Goal: Obtain resource: Download file/media

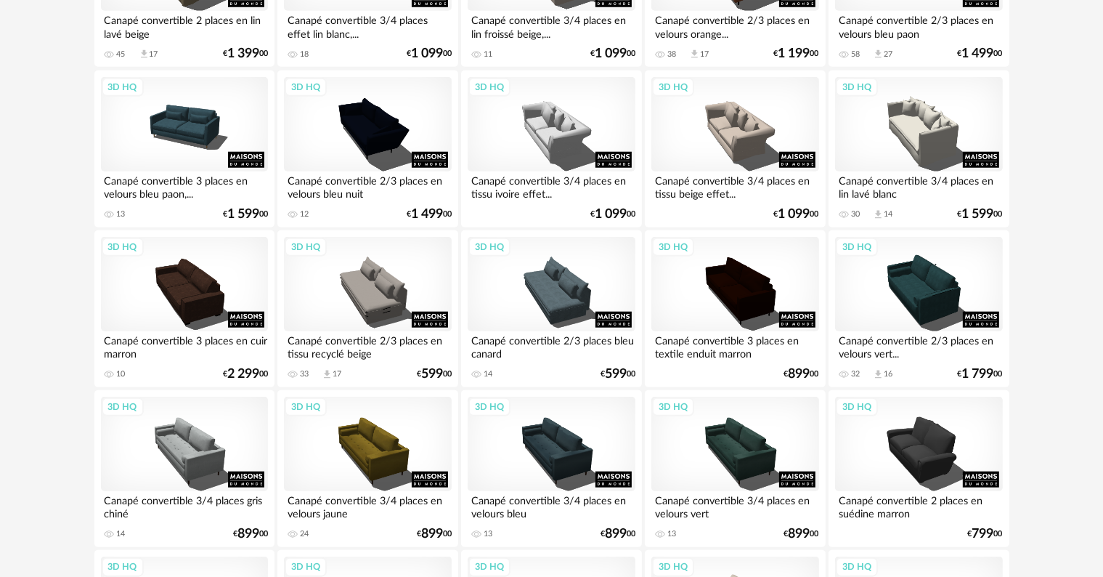
scroll to position [1162, 0]
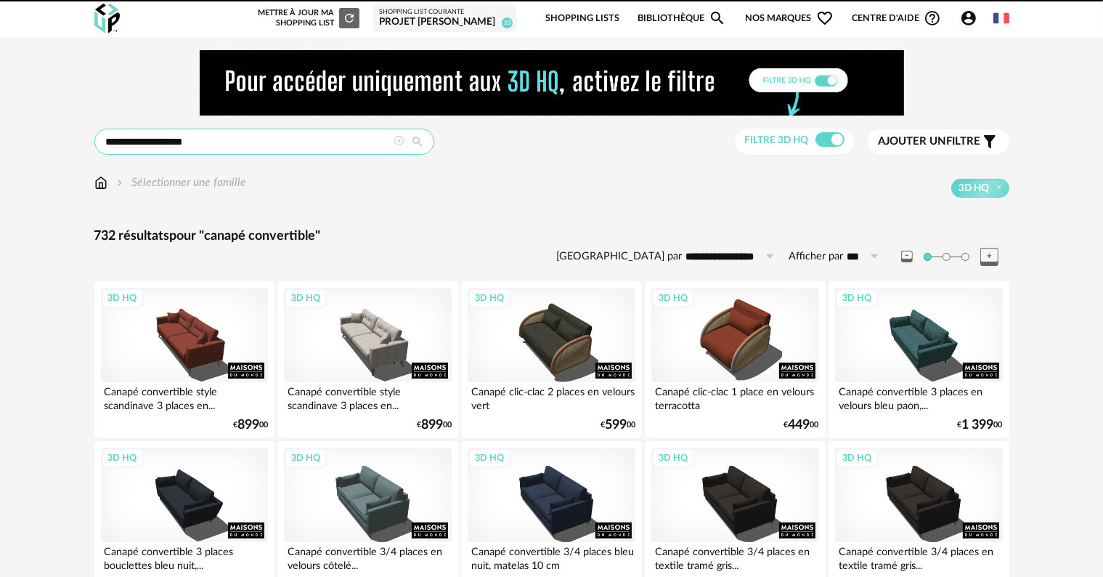
click at [229, 137] on input "**********" at bounding box center [264, 142] width 340 height 26
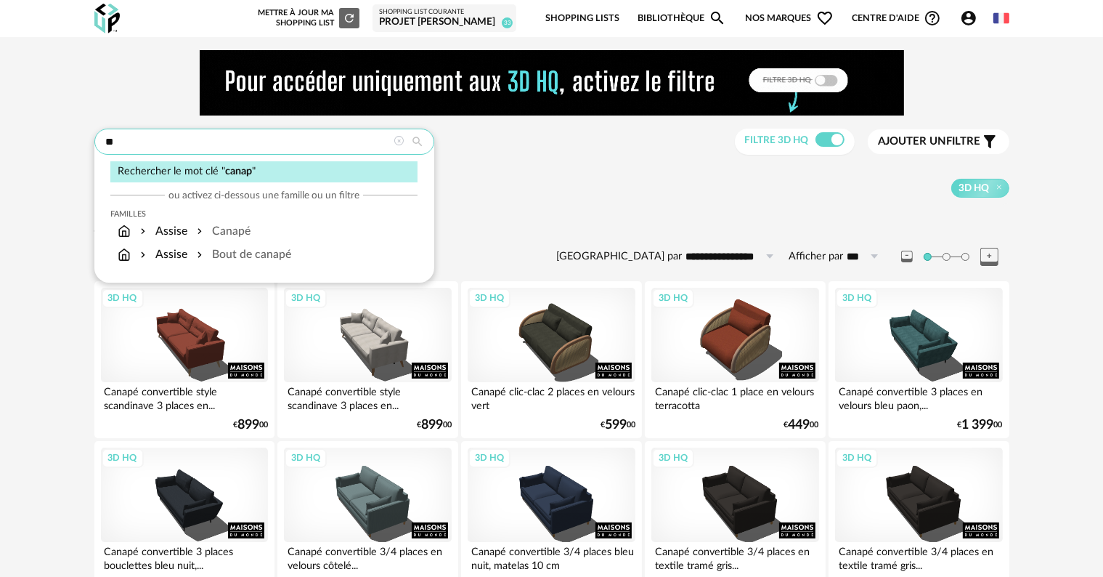
type input "*"
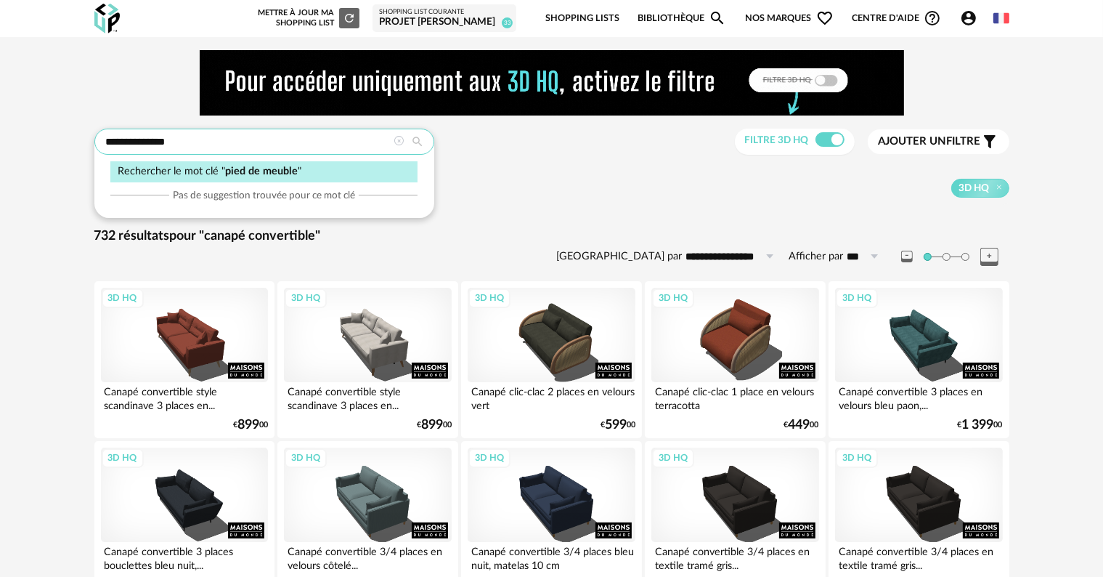
type input "**********"
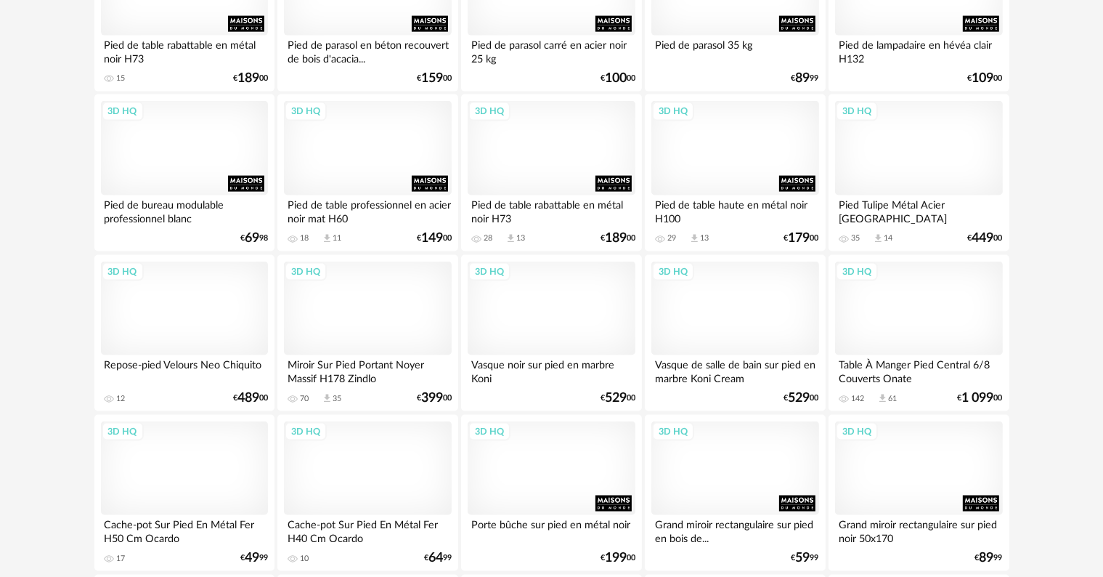
scroll to position [2106, 0]
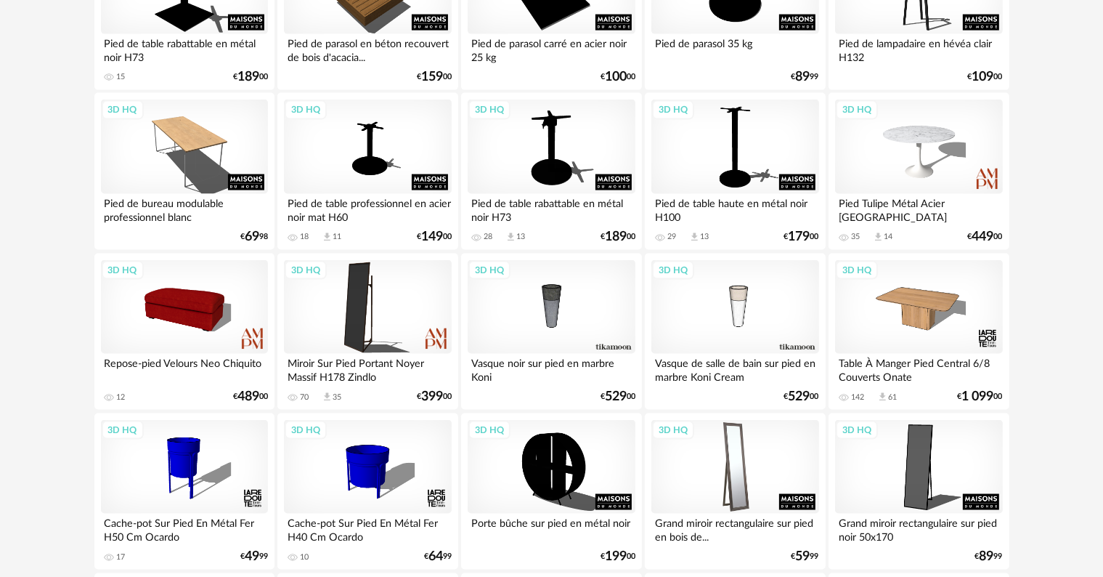
click at [797, 513] on div "3D HQ" at bounding box center [734, 467] width 167 height 94
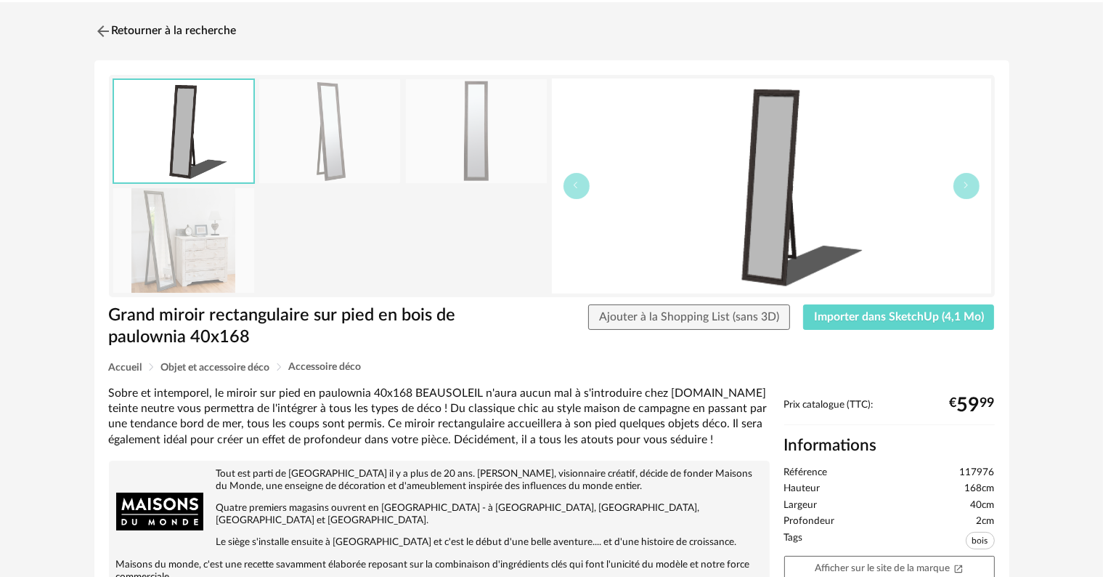
scroll to position [73, 0]
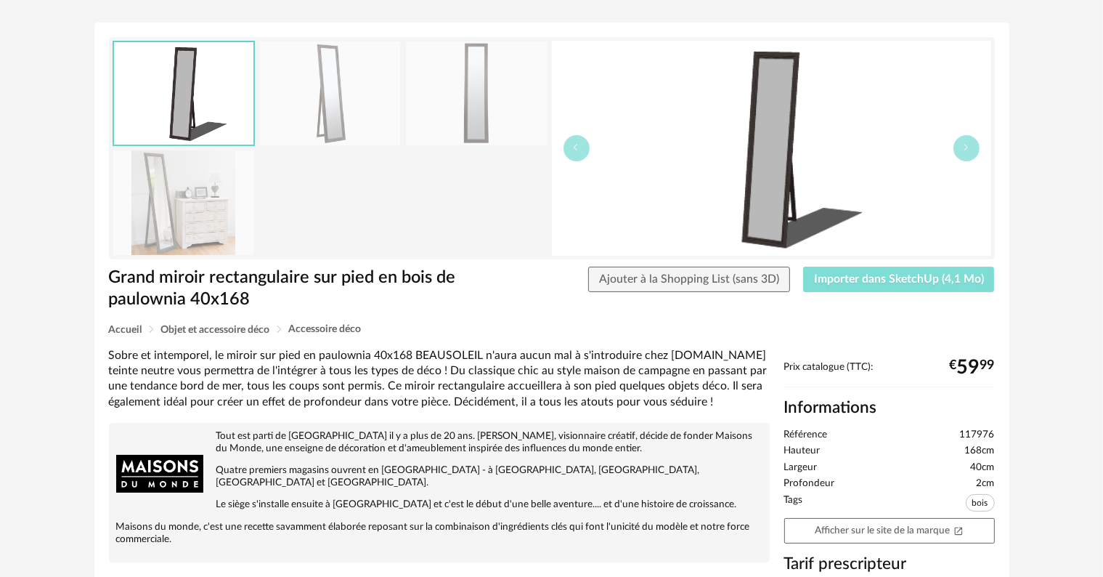
click at [966, 277] on span "Importer dans SketchUp (4,1 Mo)" at bounding box center [899, 279] width 170 height 12
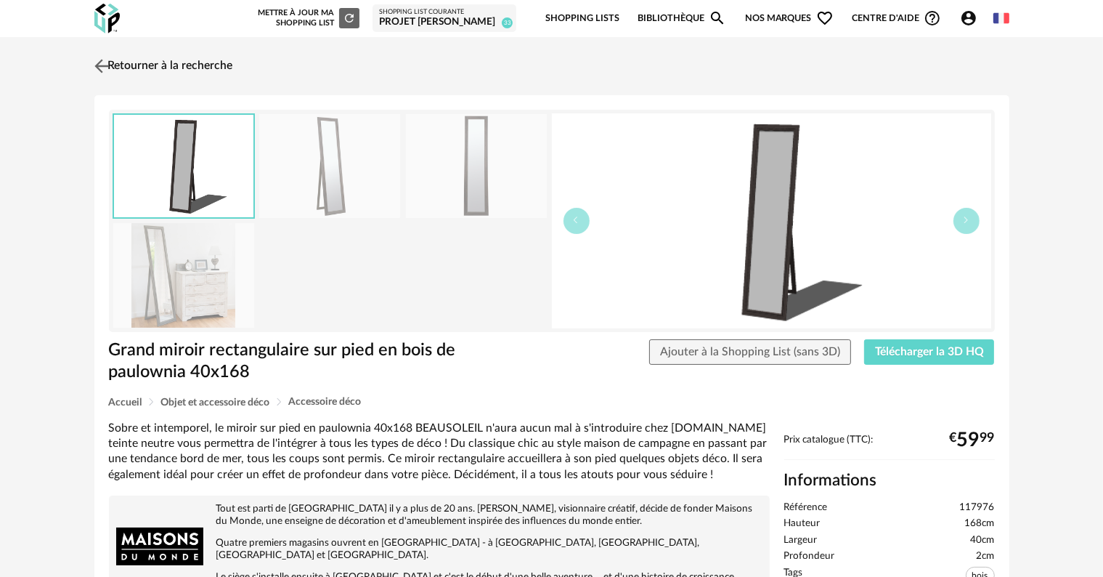
click at [178, 66] on link "Retourner à la recherche" at bounding box center [162, 66] width 142 height 32
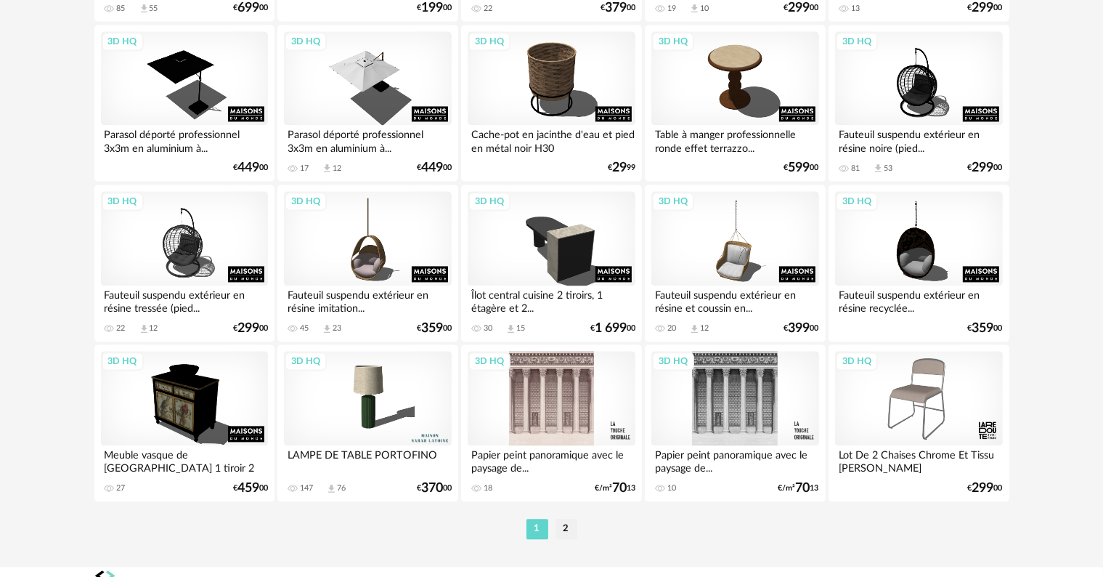
scroll to position [2995, 0]
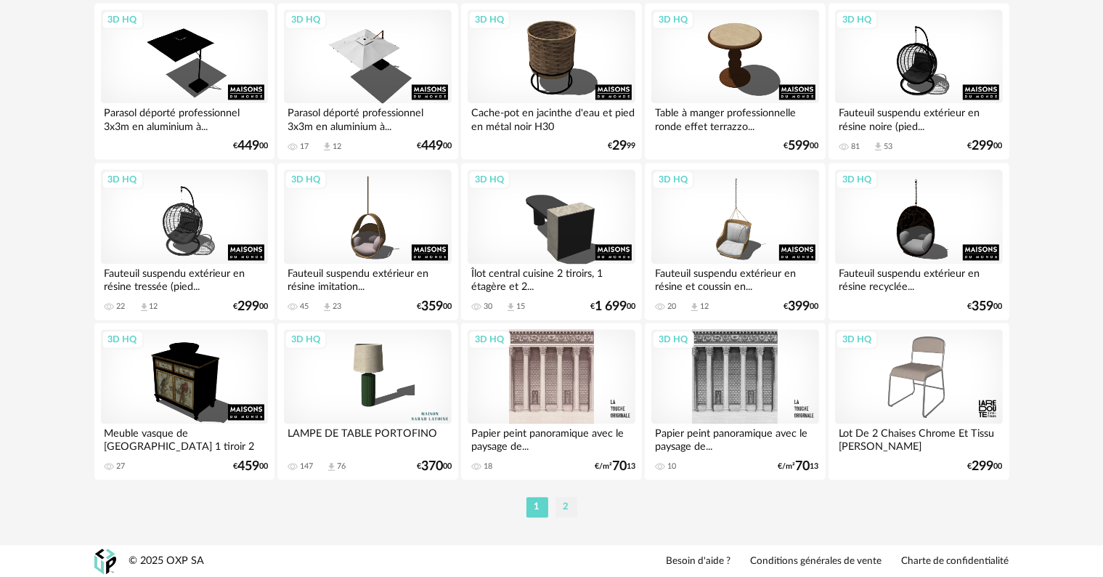
click at [566, 508] on li "2" at bounding box center [566, 507] width 22 height 20
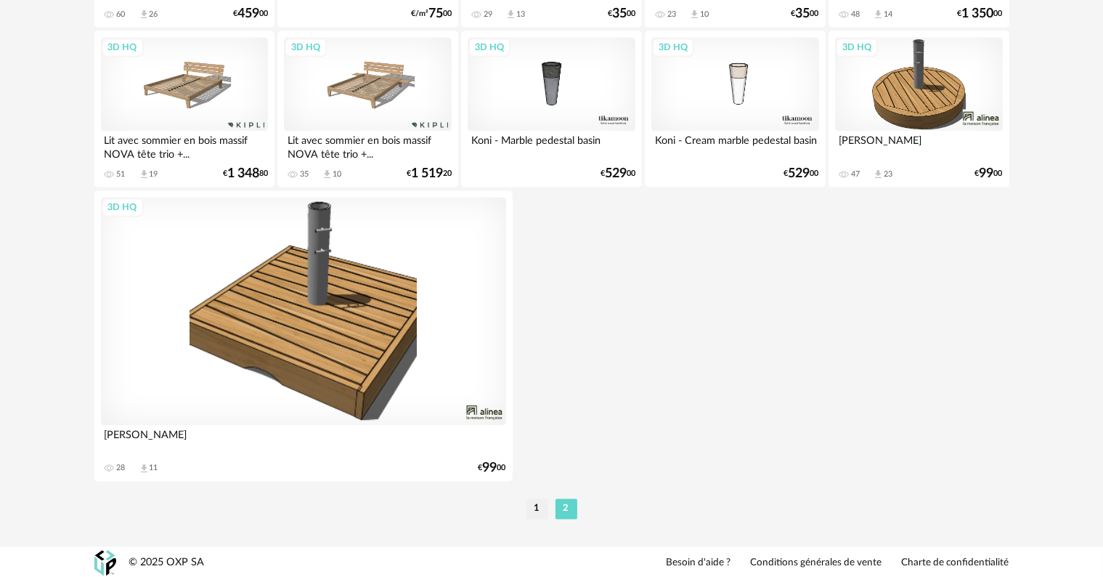
scroll to position [2809, 0]
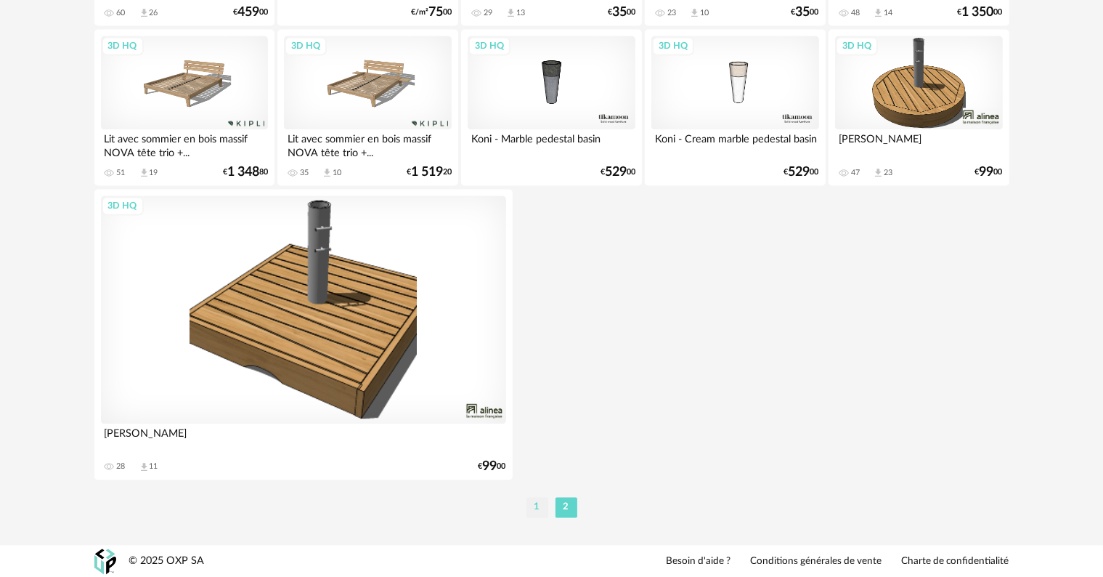
click at [535, 507] on li "1" at bounding box center [537, 507] width 22 height 20
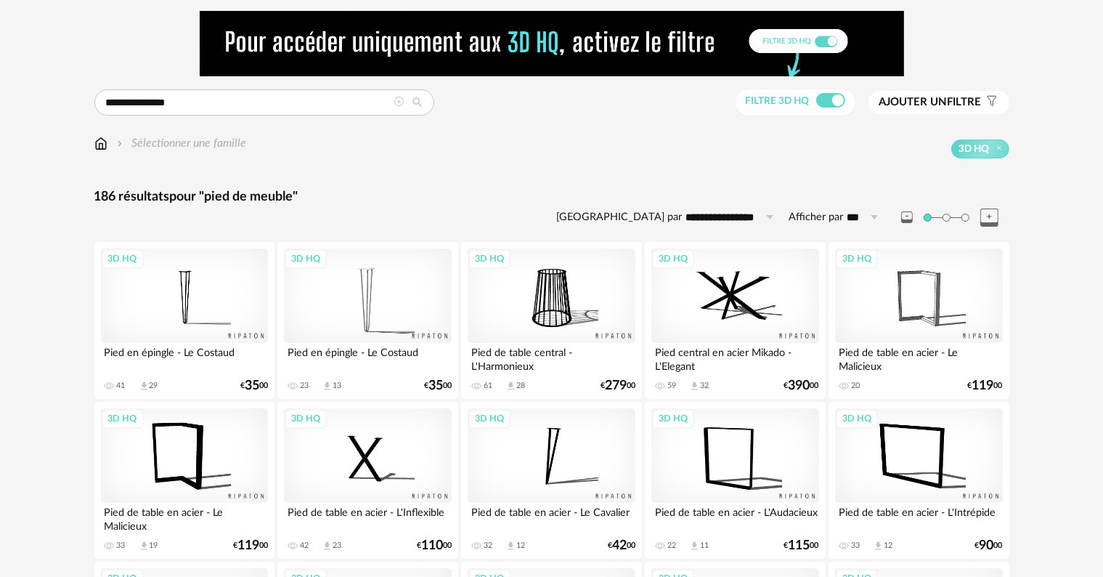
scroll to position [73, 0]
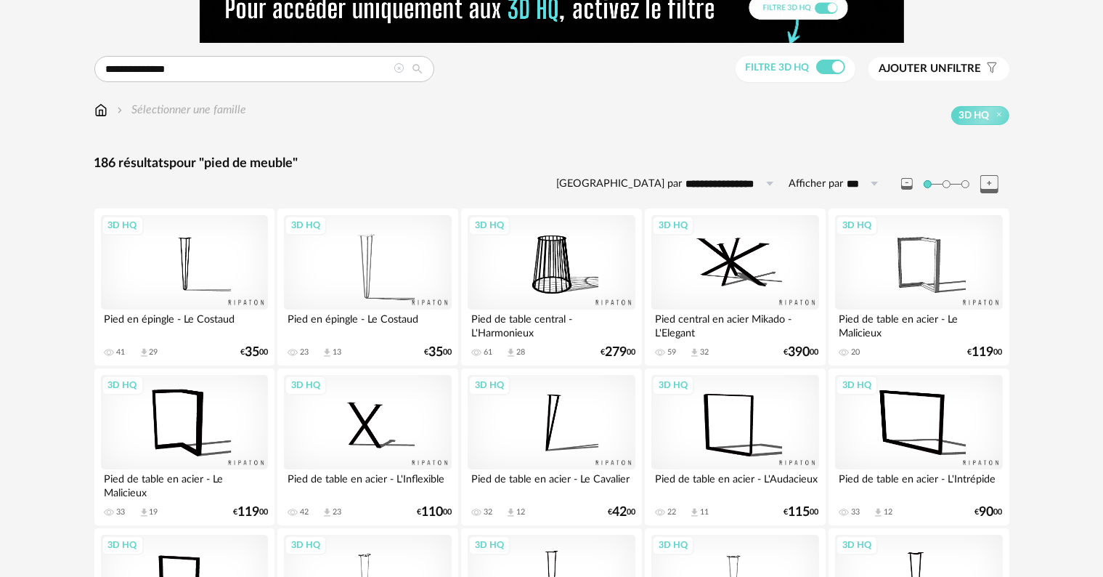
click at [916, 263] on div "3D HQ" at bounding box center [918, 262] width 167 height 94
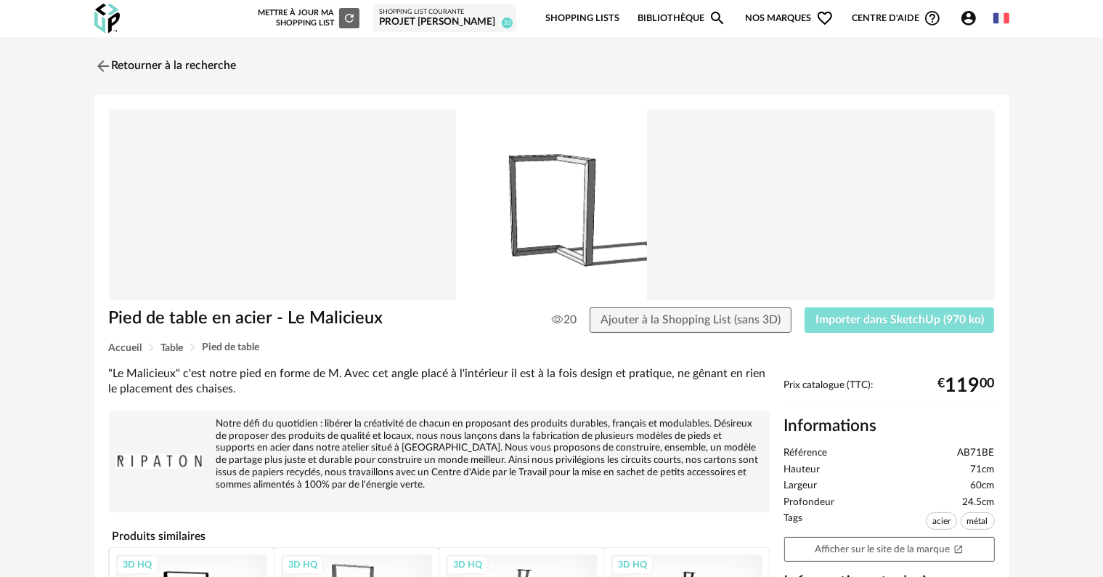
click at [861, 317] on span "Importer dans SketchUp (970 ko)" at bounding box center [899, 320] width 168 height 12
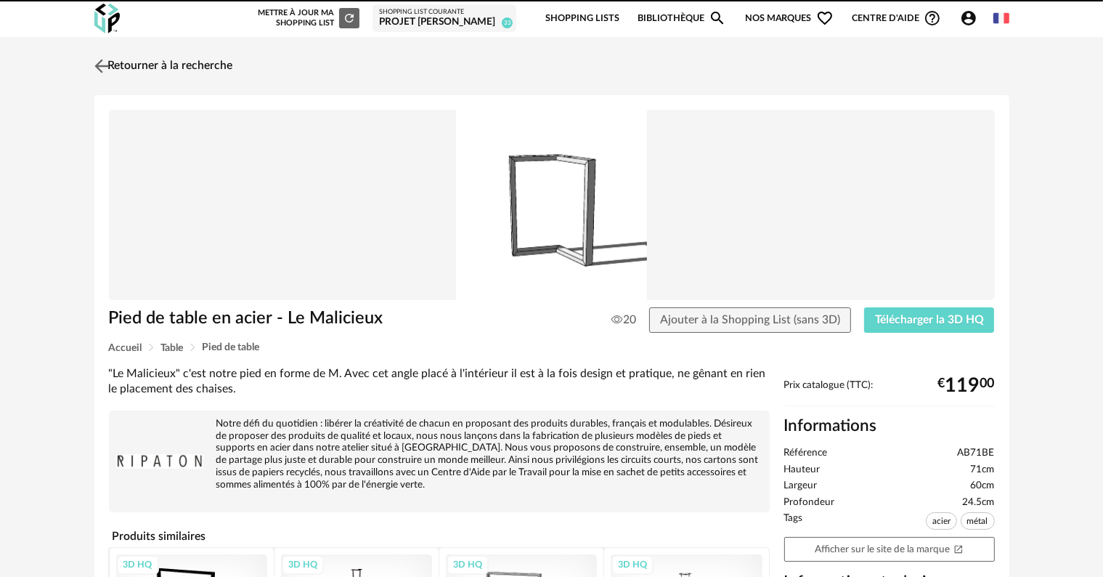
click at [214, 70] on link "Retourner à la recherche" at bounding box center [162, 66] width 142 height 32
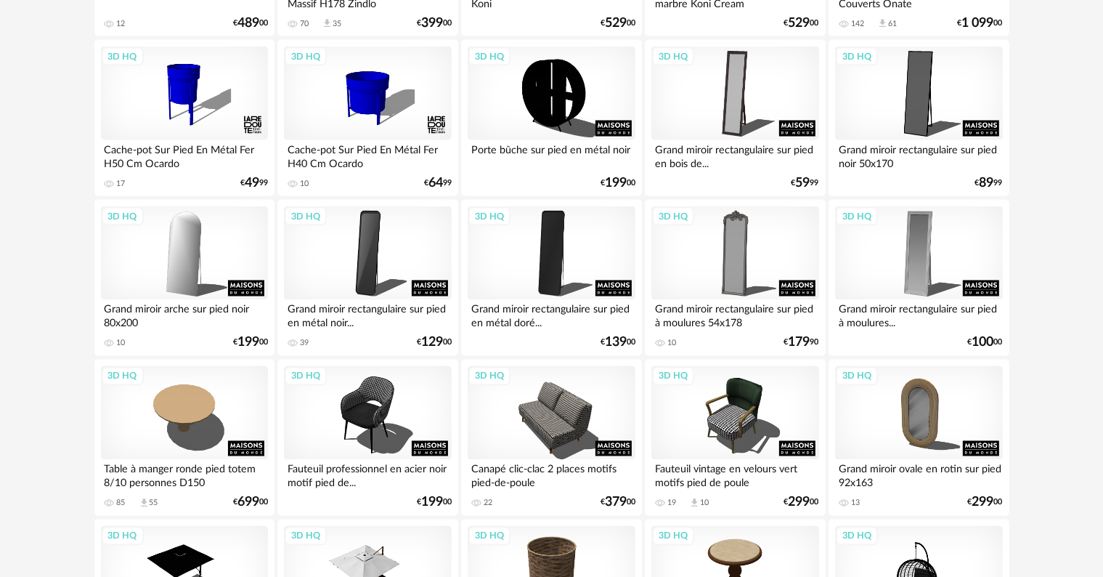
scroll to position [2189, 0]
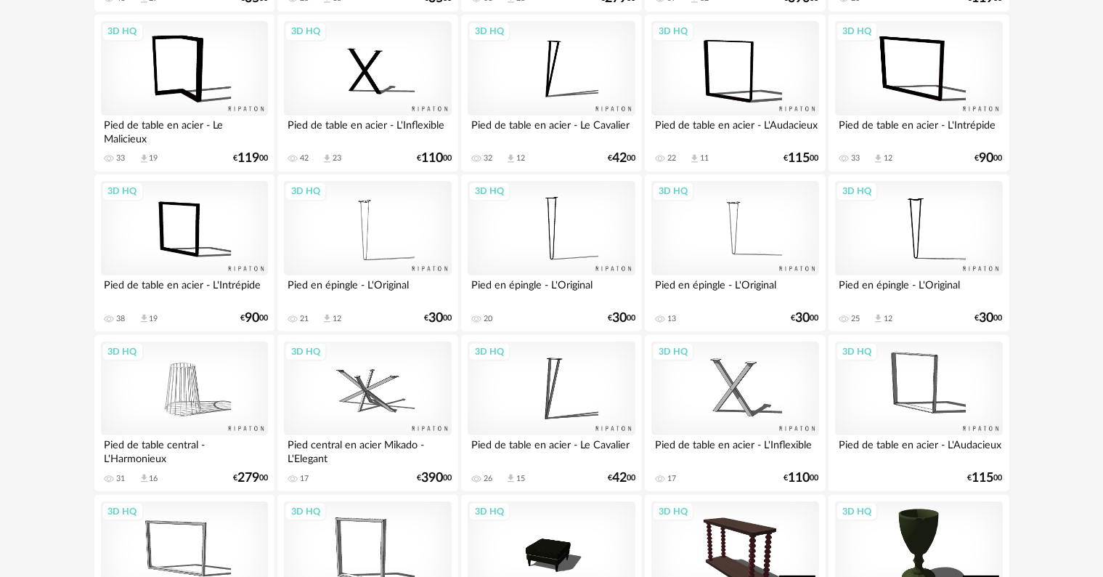
scroll to position [499, 0]
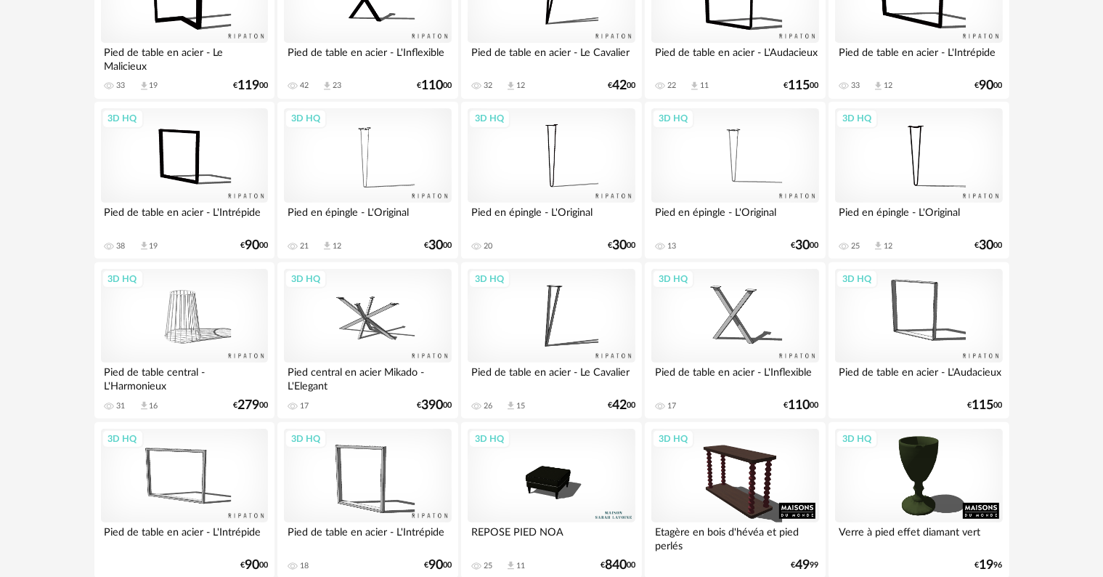
click at [383, 489] on div "3D HQ" at bounding box center [367, 475] width 167 height 94
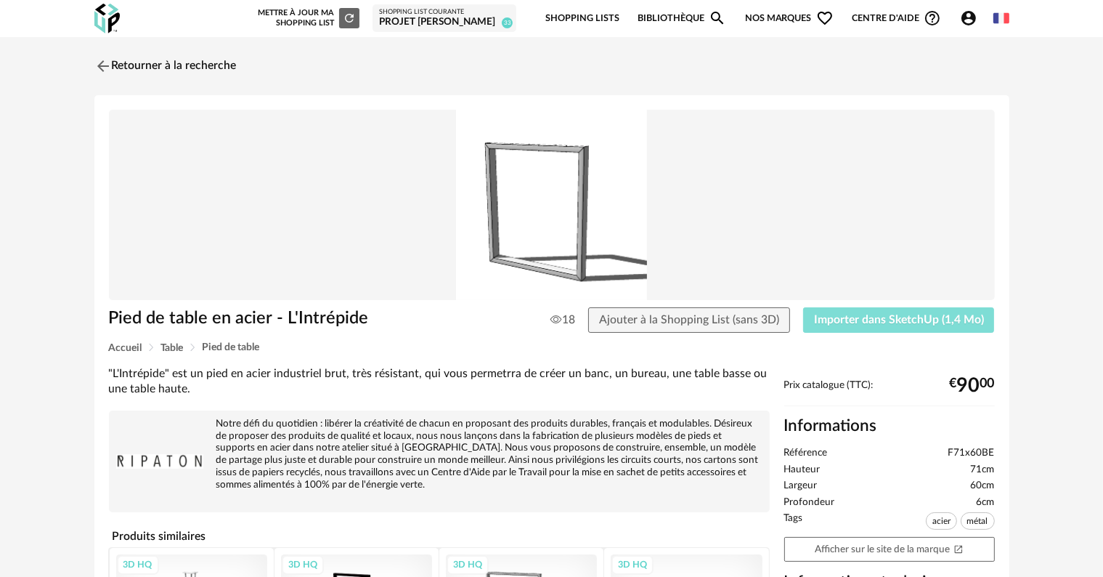
click at [854, 316] on span "Importer dans SketchUp (1,4 Mo)" at bounding box center [899, 320] width 170 height 12
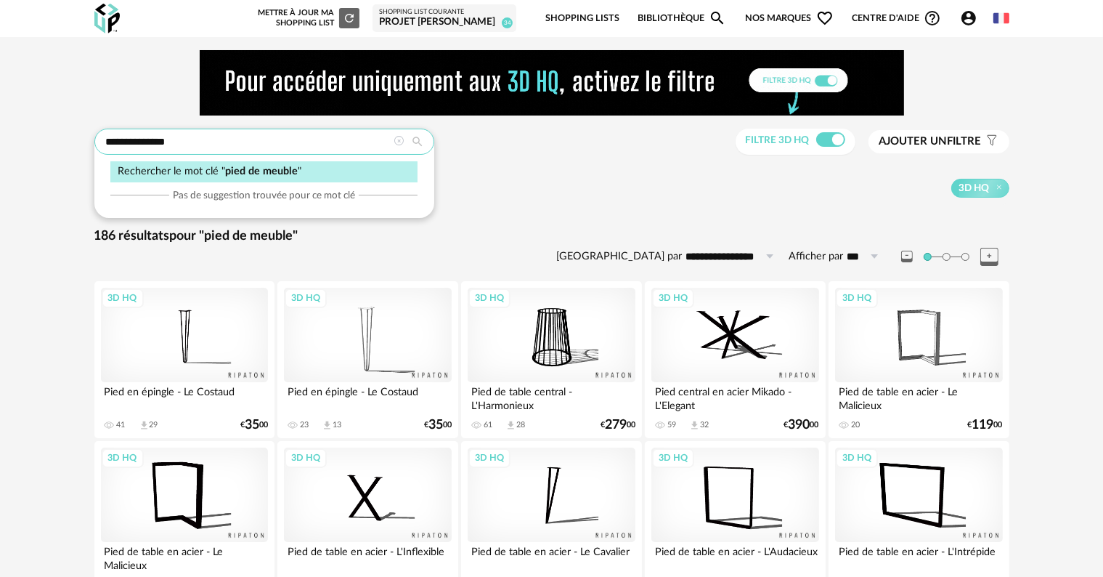
click at [285, 144] on input "**********" at bounding box center [264, 142] width 340 height 26
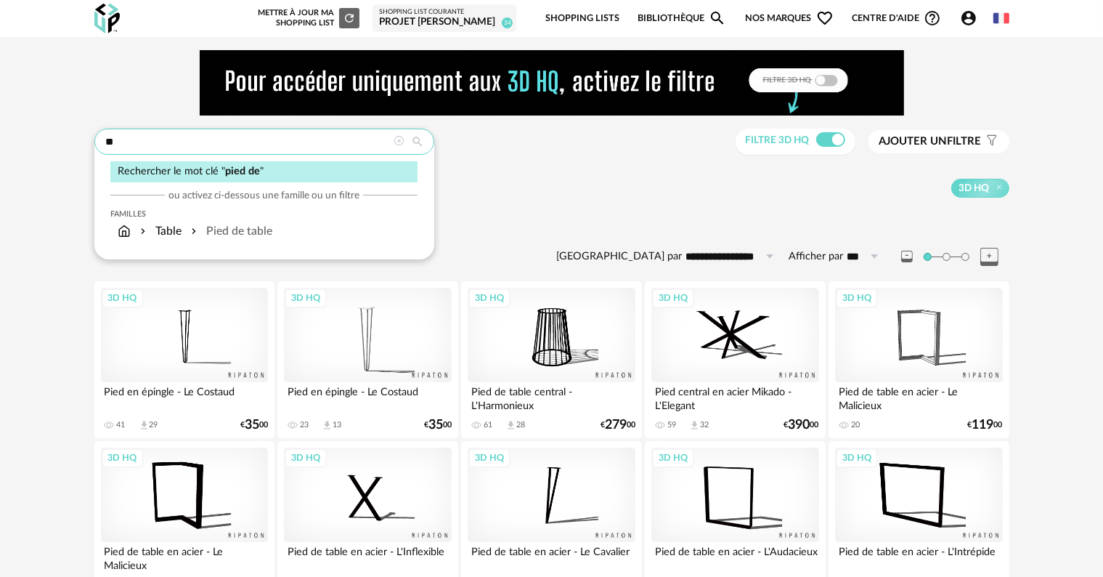
type input "*"
type input "*****"
type input "**********"
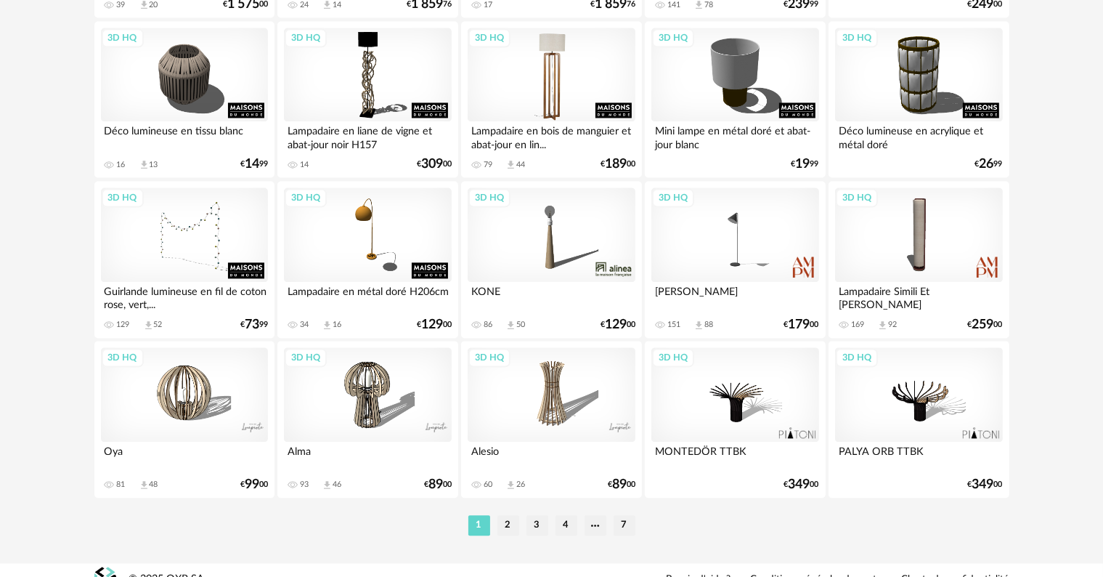
scroll to position [2995, 0]
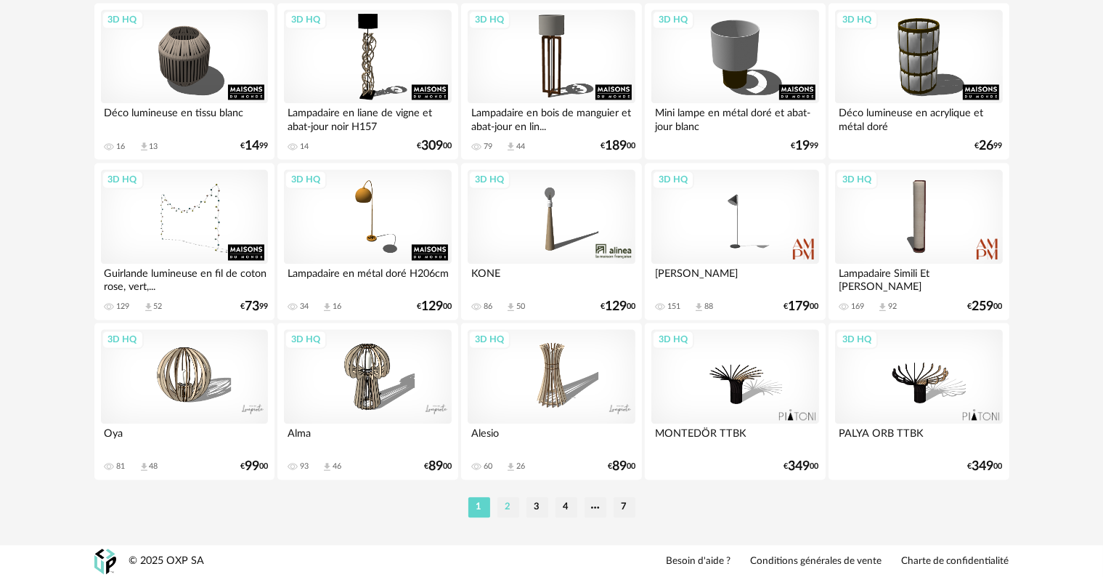
click at [509, 501] on li "2" at bounding box center [508, 507] width 22 height 20
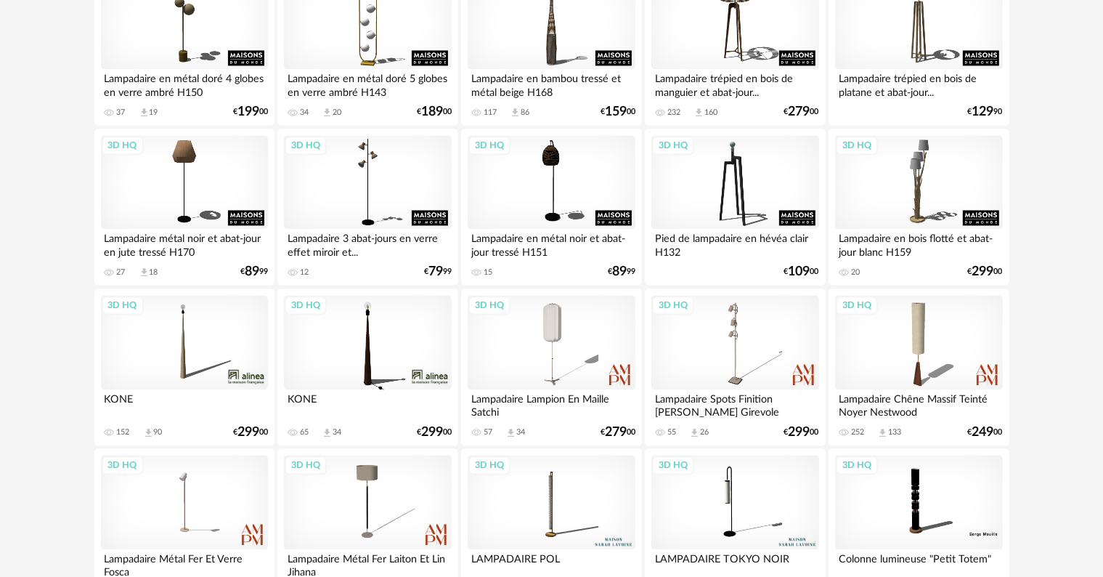
scroll to position [2905, 0]
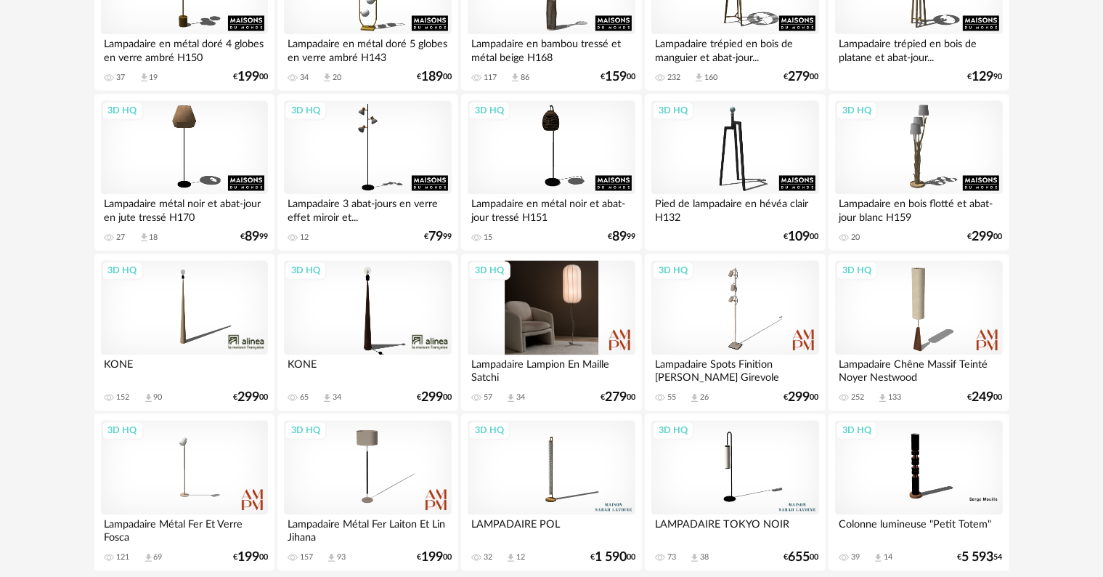
click at [549, 333] on div "3D HQ" at bounding box center [551, 307] width 167 height 94
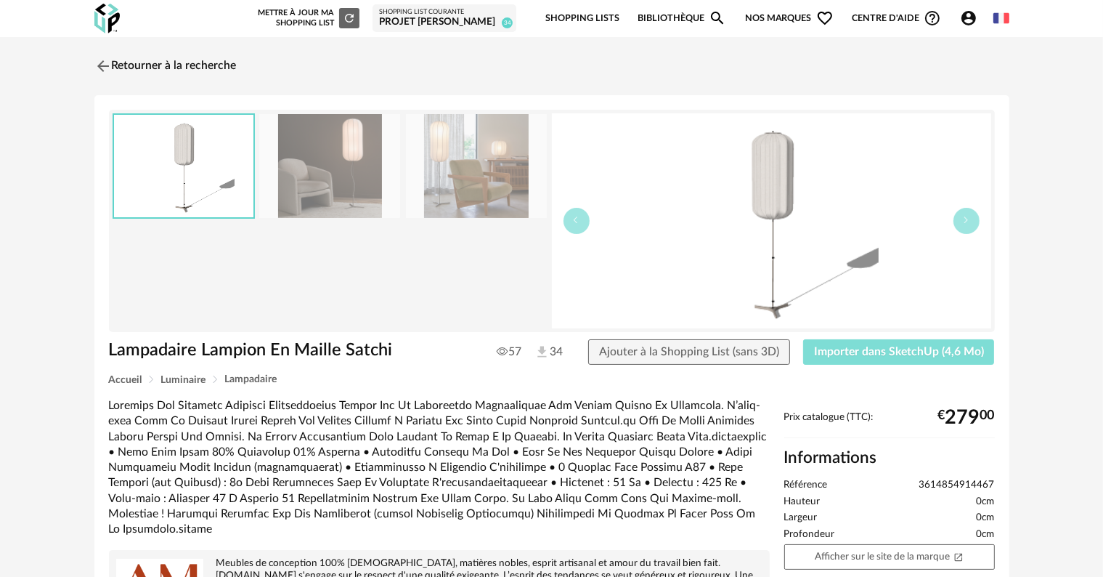
click at [928, 354] on span "Importer dans SketchUp (4,6 Mo)" at bounding box center [899, 352] width 170 height 12
click at [209, 64] on link "Retourner à la recherche" at bounding box center [162, 66] width 142 height 32
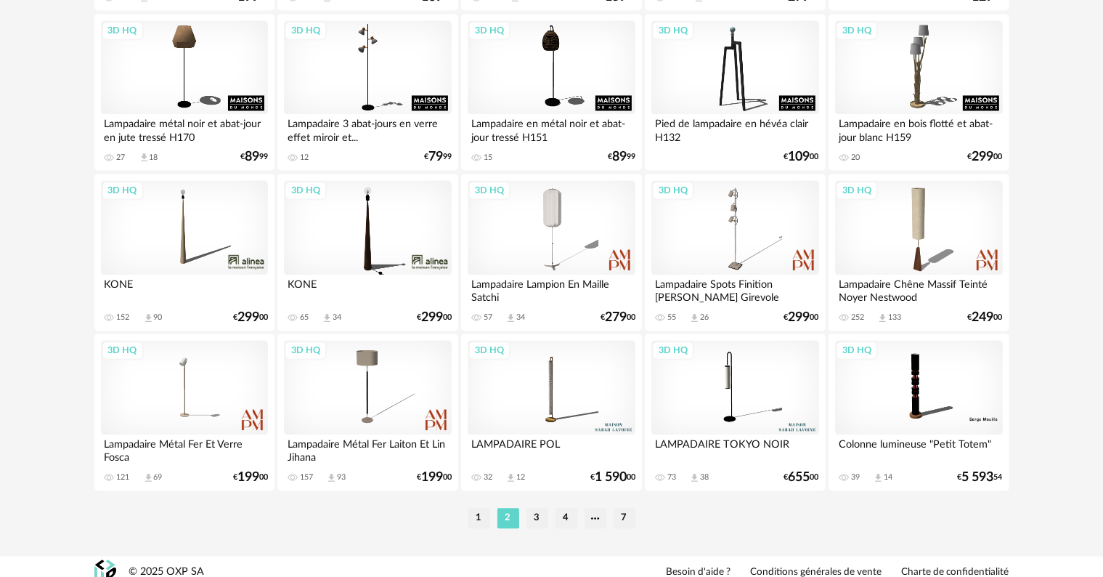
scroll to position [2995, 0]
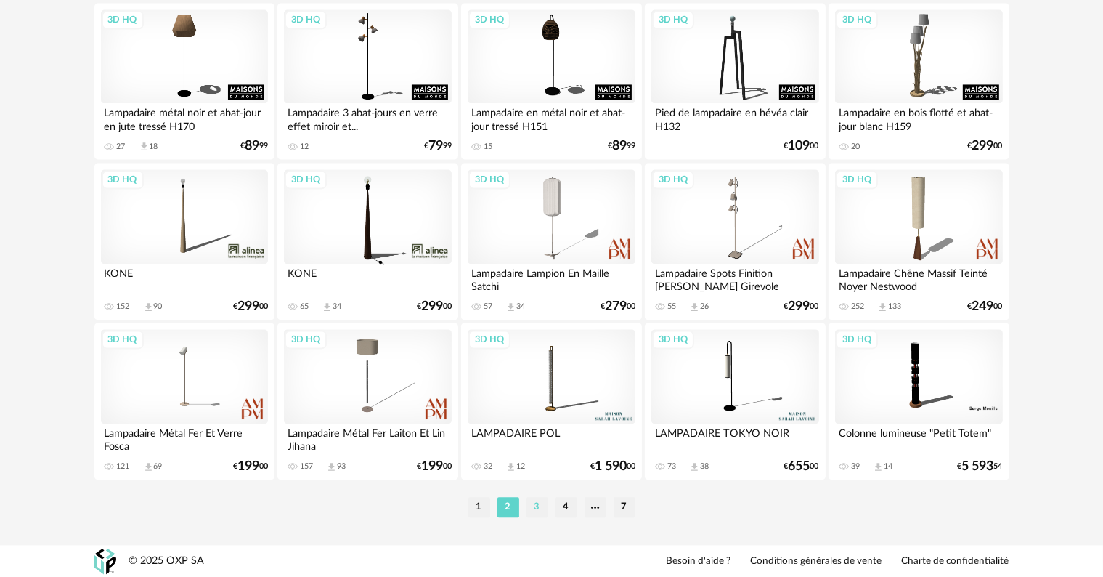
click at [534, 510] on li "3" at bounding box center [537, 507] width 22 height 20
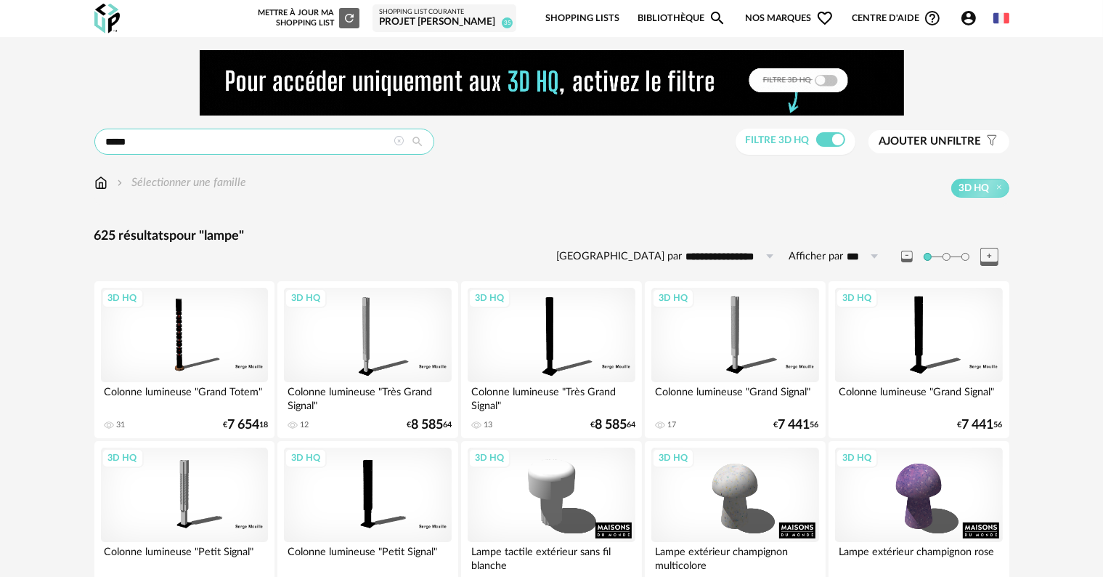
click at [184, 137] on input "*****" at bounding box center [264, 142] width 340 height 26
type input "*******"
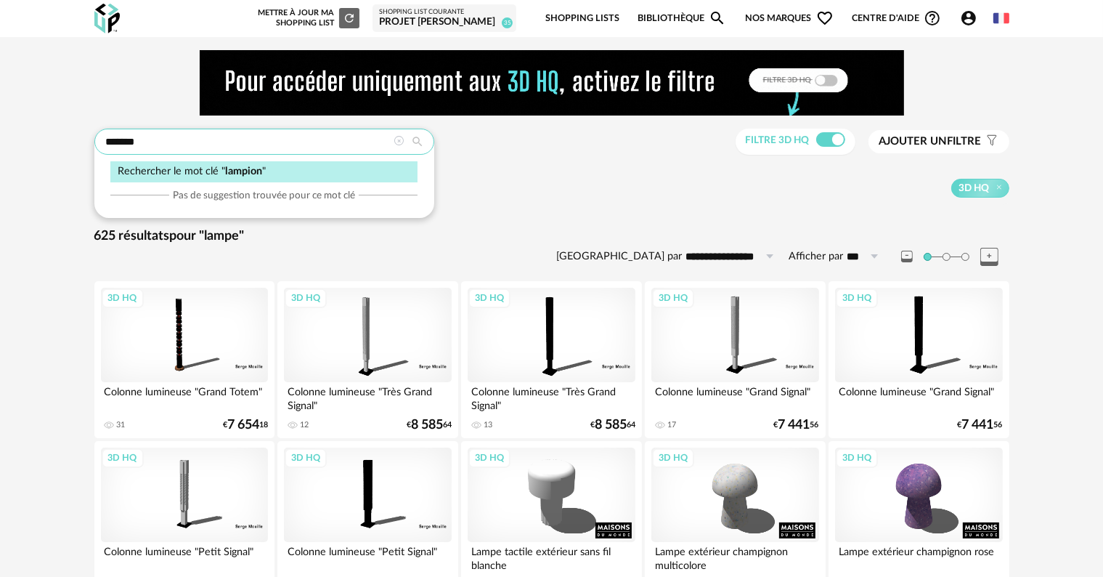
type input "**********"
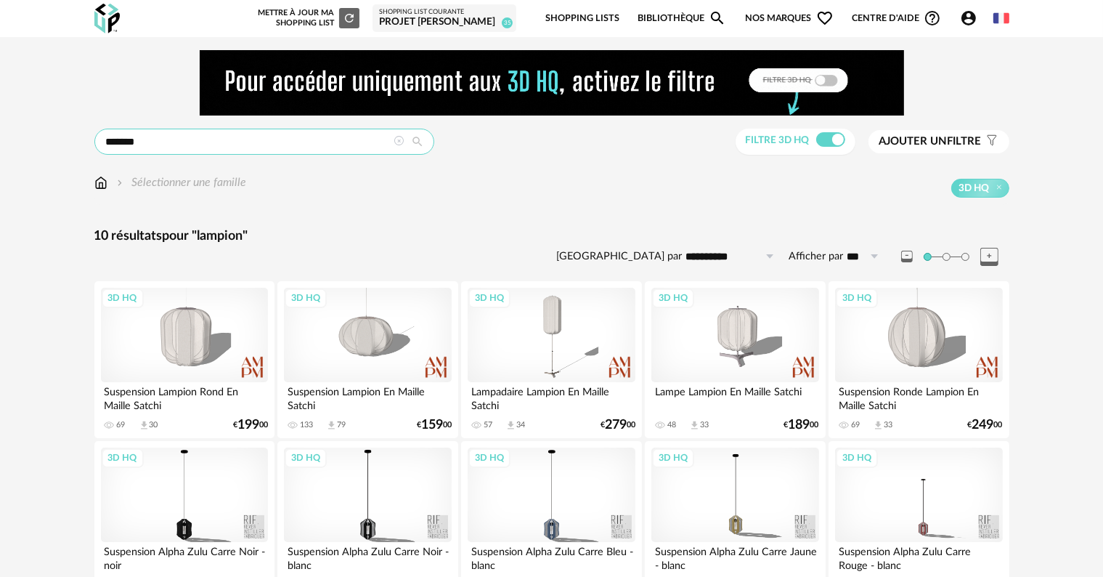
click at [147, 144] on input "*******" at bounding box center [264, 142] width 340 height 26
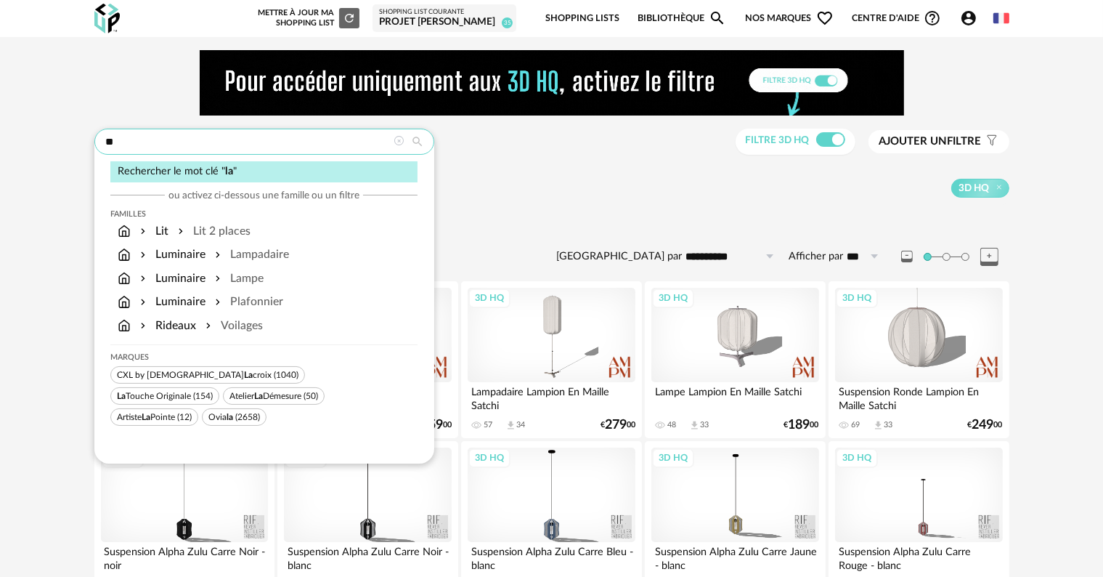
type input "*"
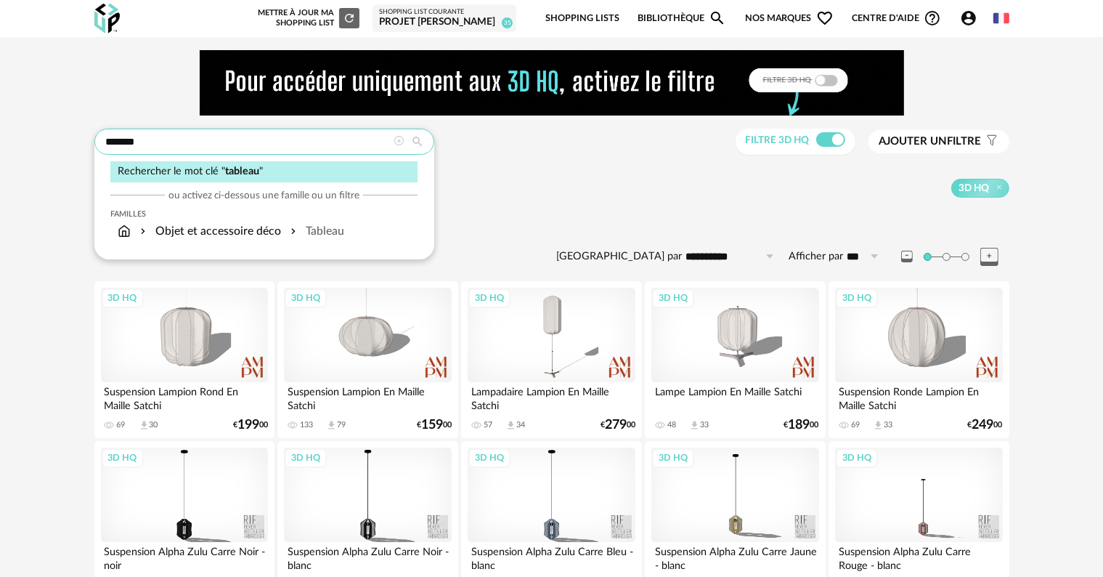
type input "*******"
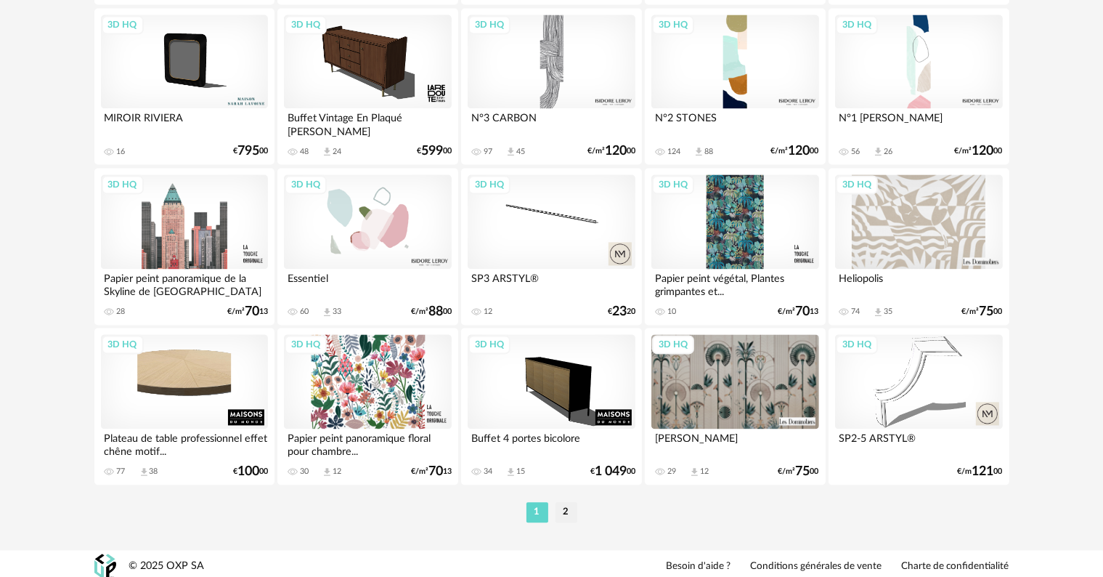
scroll to position [2995, 0]
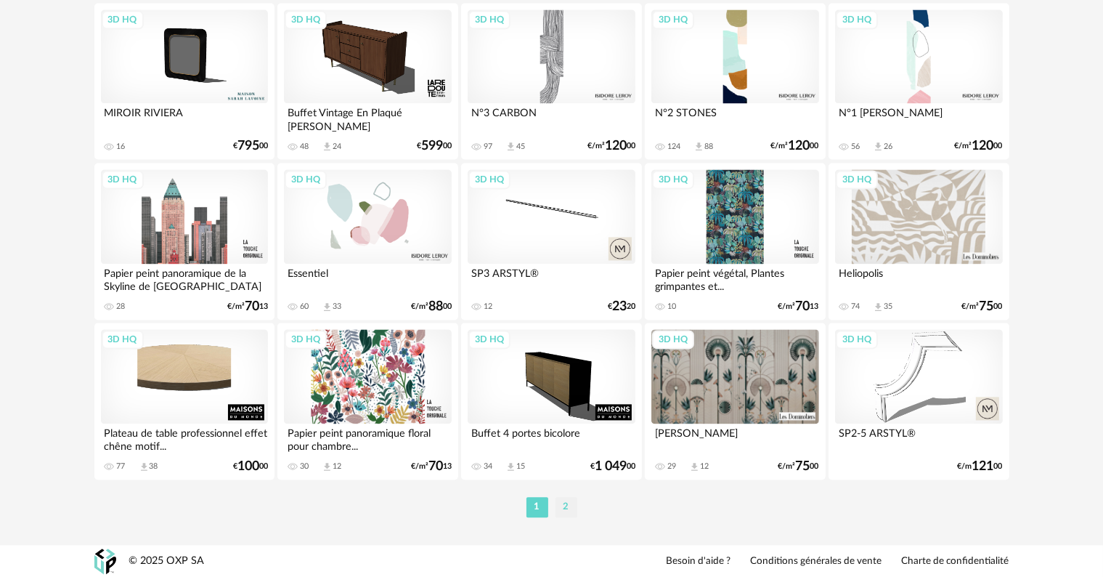
click at [569, 511] on li "2" at bounding box center [566, 507] width 22 height 20
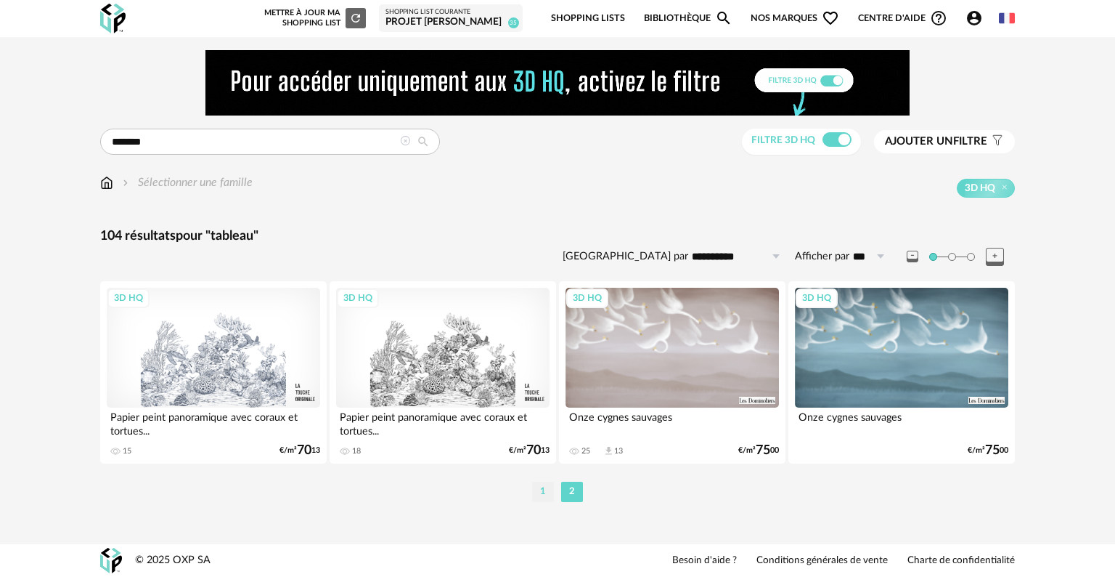
click at [546, 492] on li "1" at bounding box center [543, 491] width 22 height 20
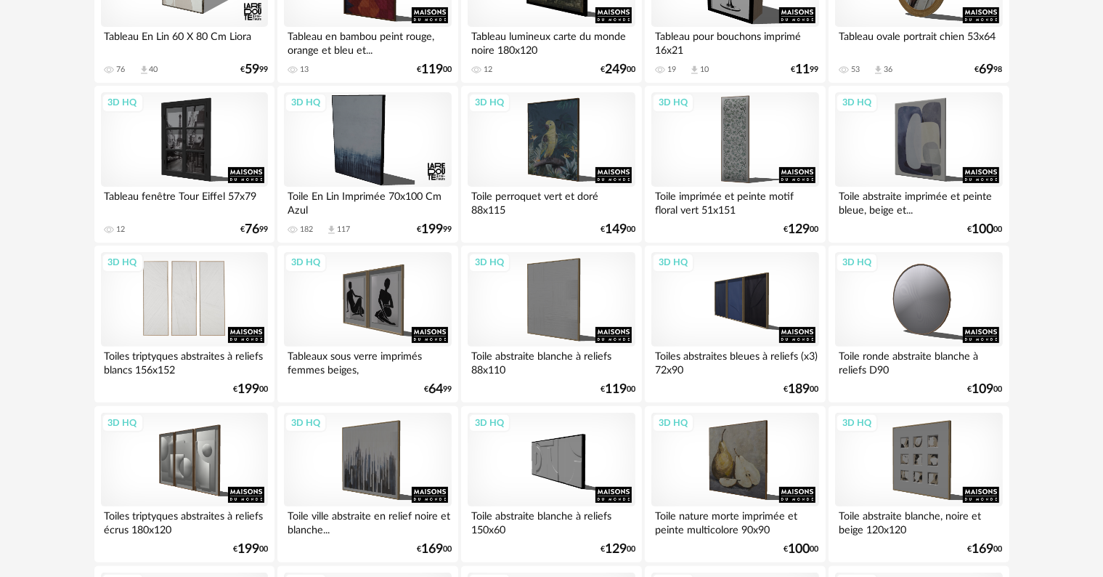
scroll to position [363, 0]
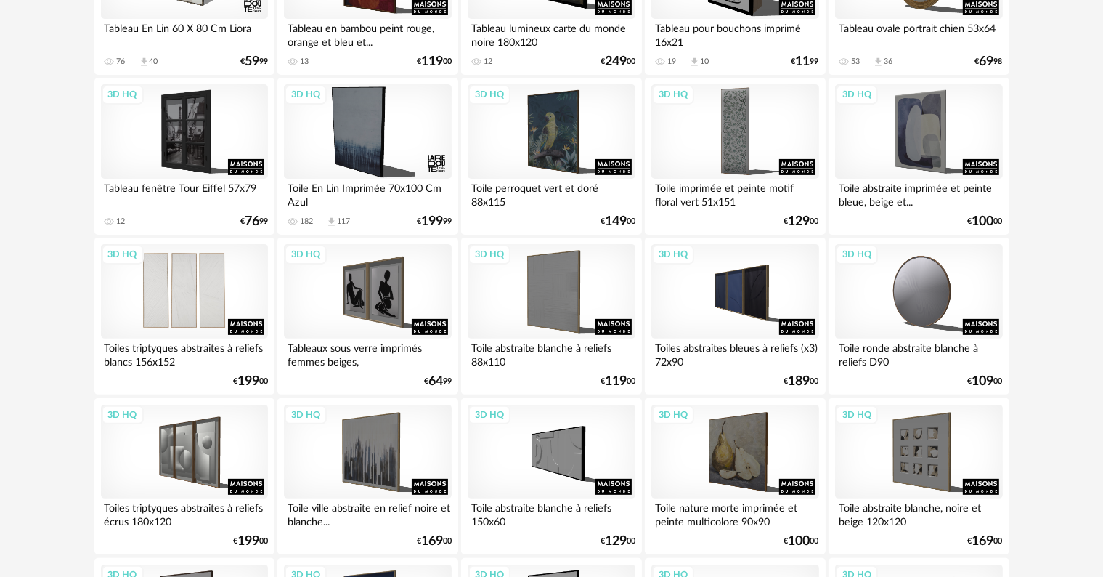
click at [198, 462] on div "3D HQ" at bounding box center [184, 451] width 167 height 94
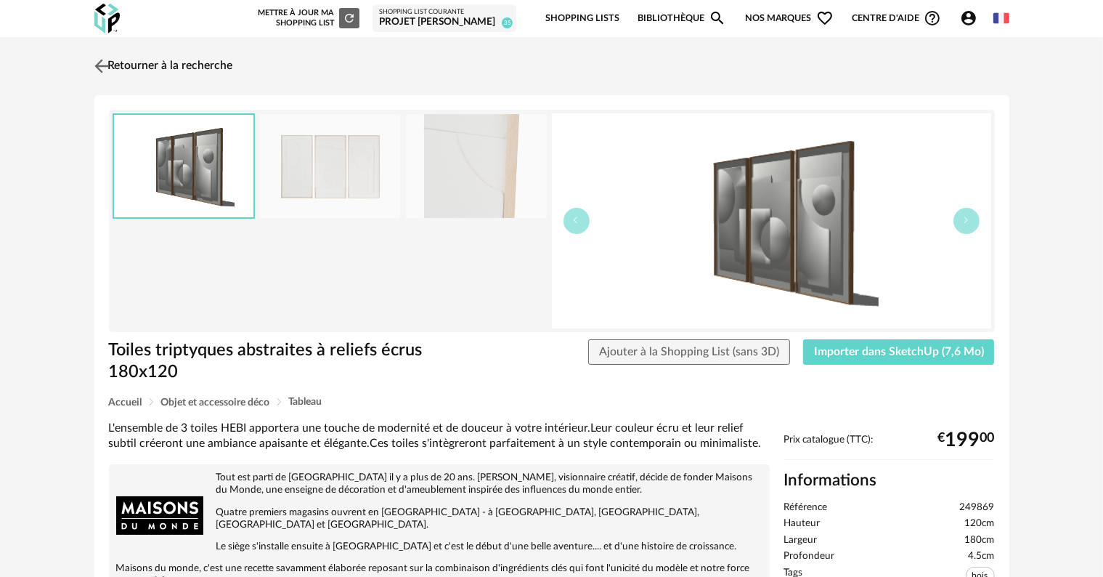
click at [132, 68] on link "Retourner à la recherche" at bounding box center [162, 66] width 142 height 32
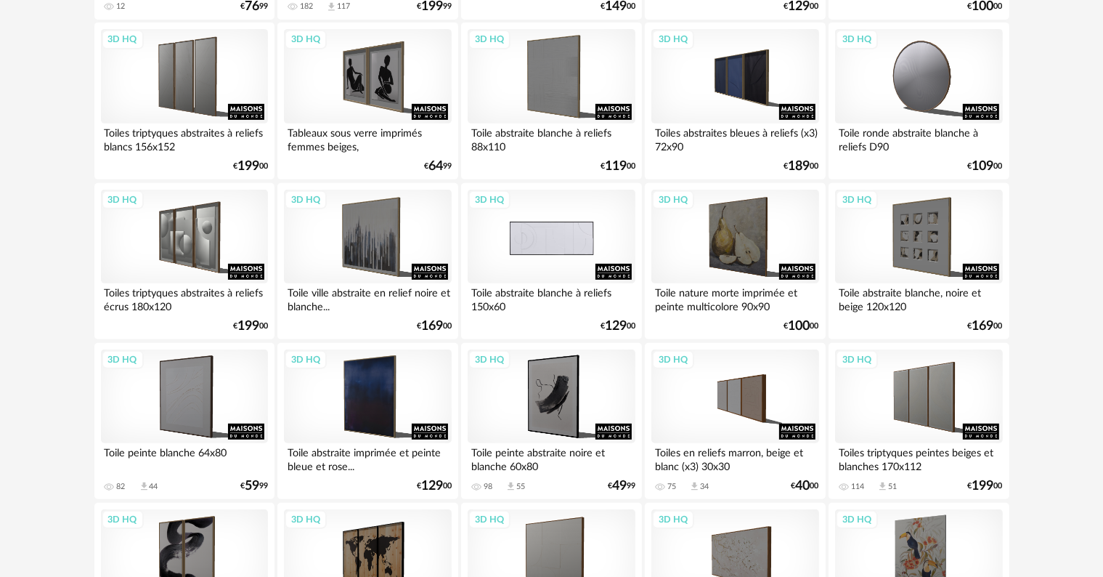
scroll to position [581, 0]
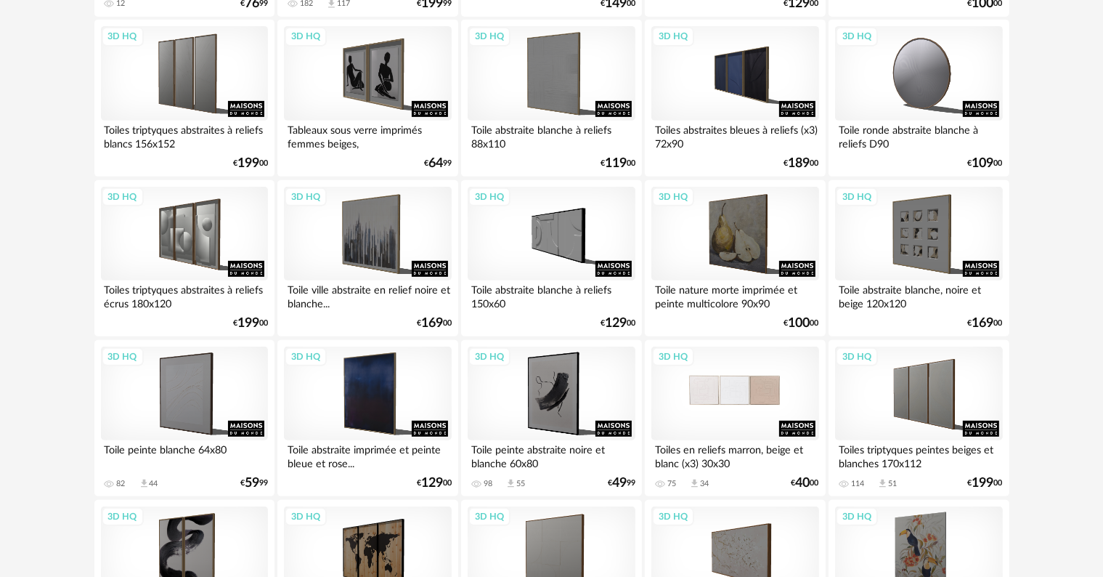
click at [744, 401] on div "3D HQ" at bounding box center [734, 393] width 167 height 94
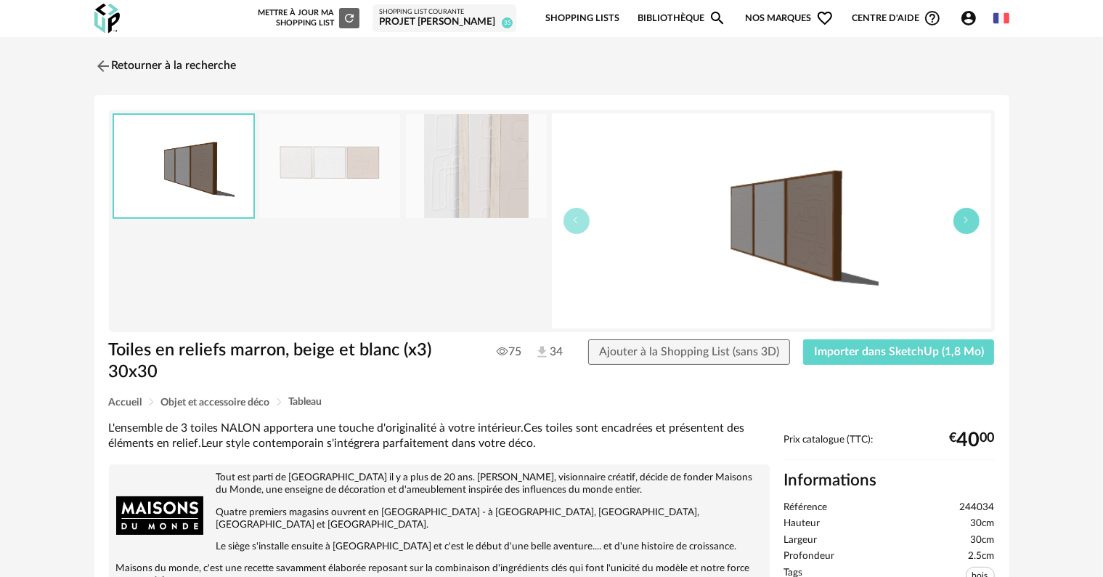
click at [962, 222] on icon "button" at bounding box center [966, 220] width 9 height 9
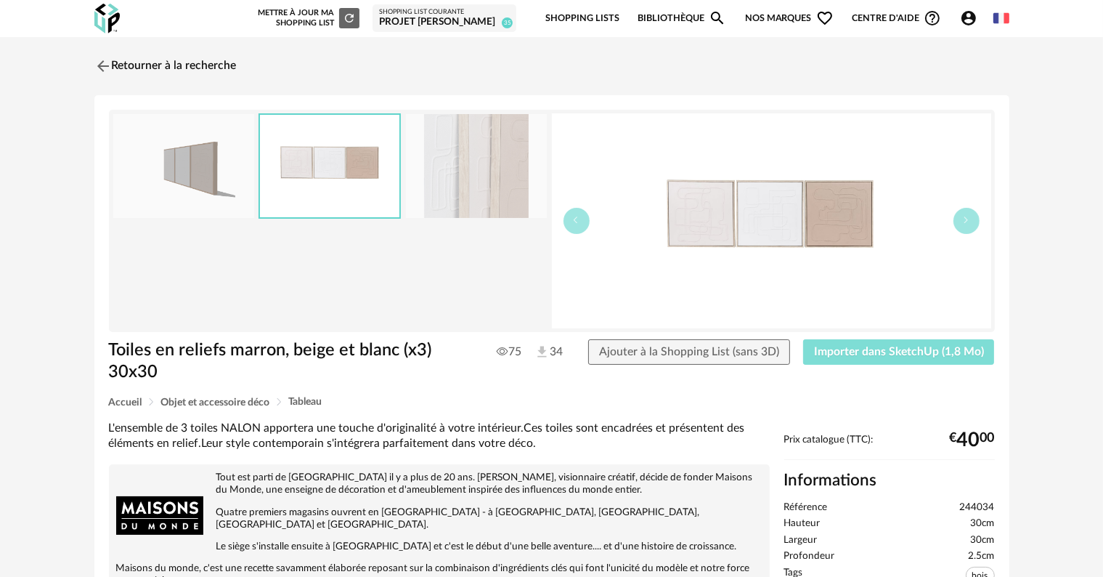
click at [903, 354] on span "Importer dans SketchUp (1,8 Mo)" at bounding box center [899, 352] width 170 height 12
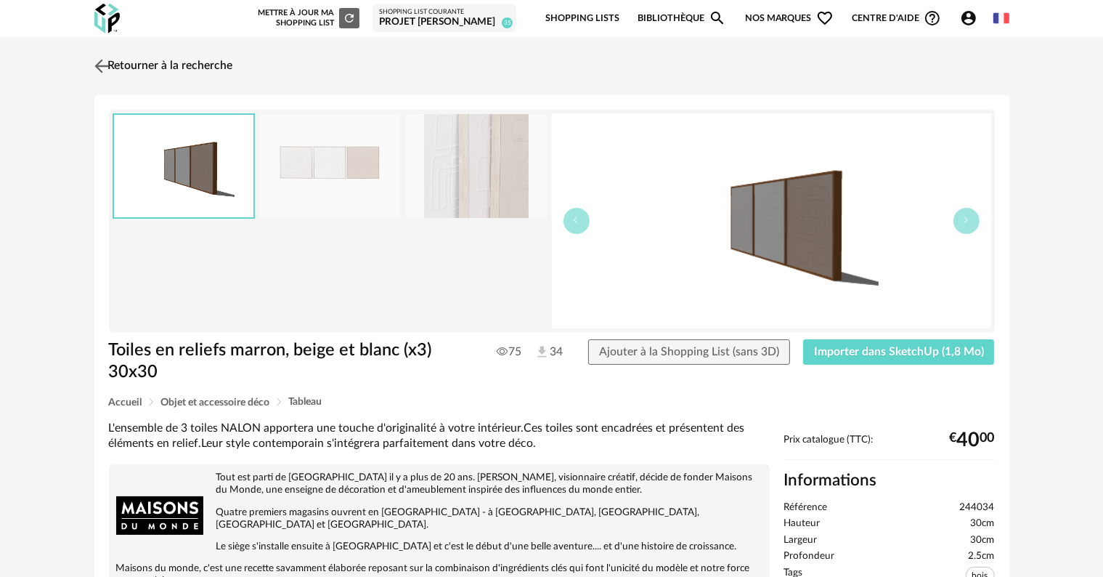
click at [217, 64] on link "Retourner à la recherche" at bounding box center [162, 66] width 142 height 32
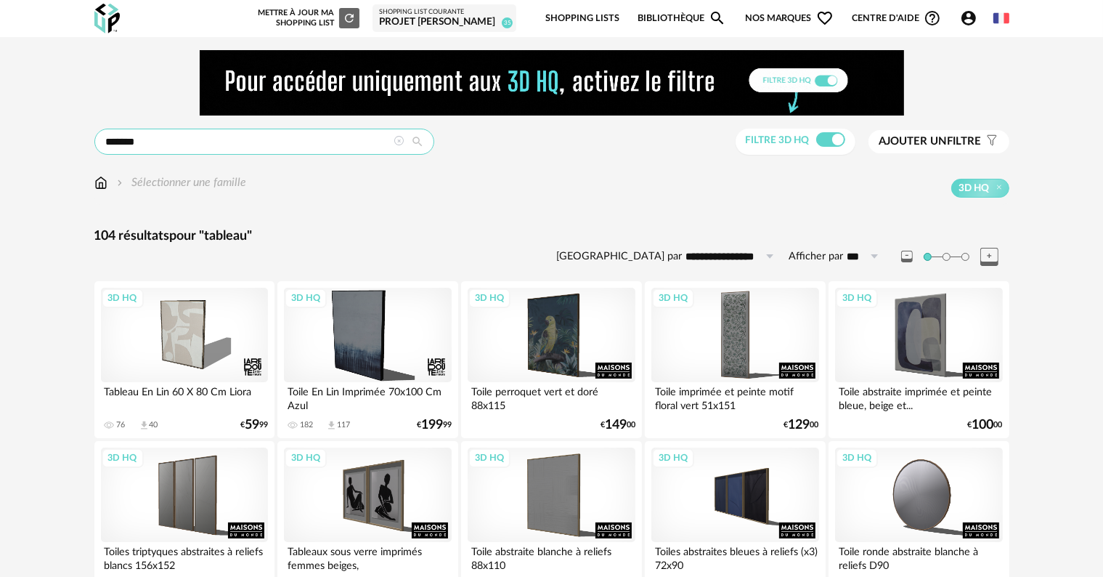
click at [261, 139] on input "*******" at bounding box center [264, 142] width 340 height 26
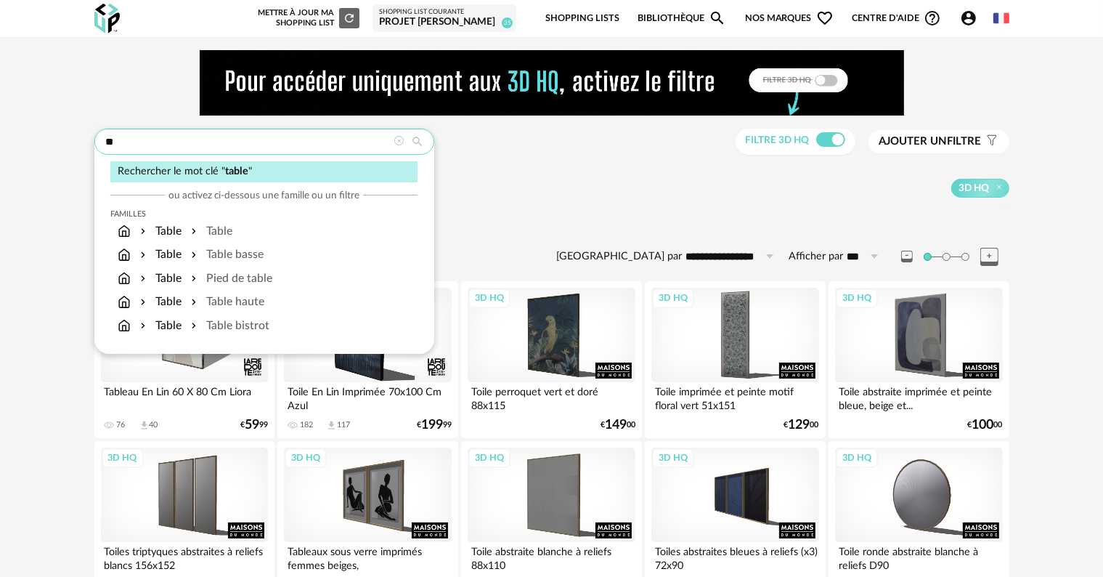
type input "*"
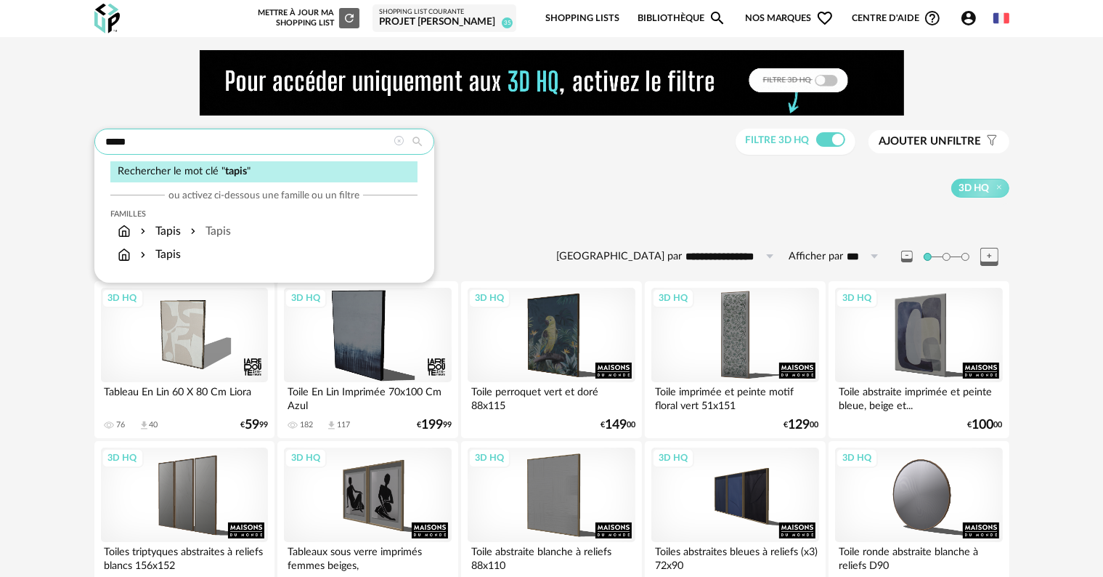
type input "*****"
type input "**********"
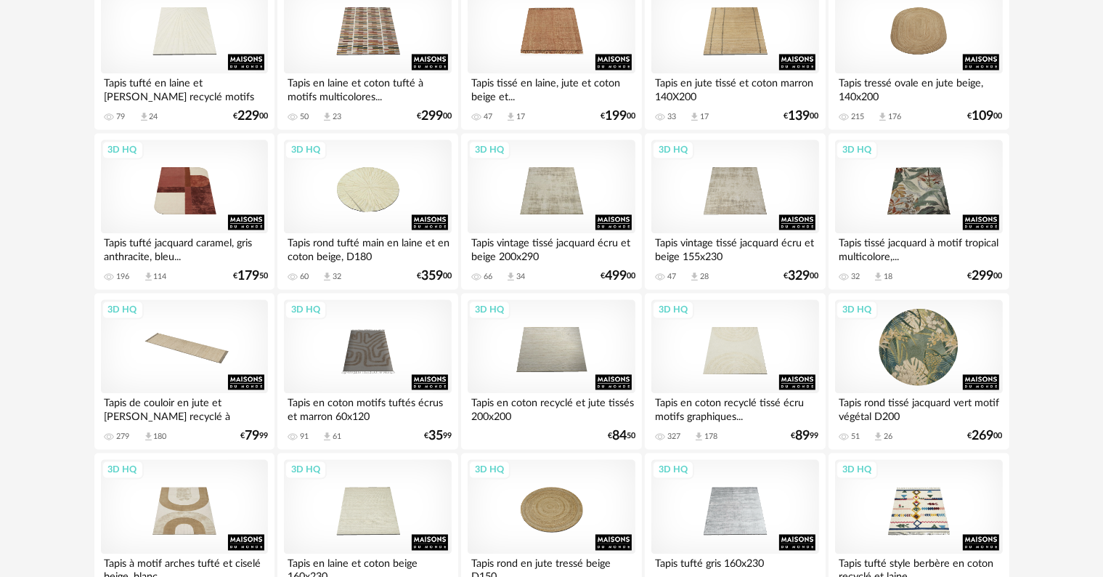
scroll to position [2414, 0]
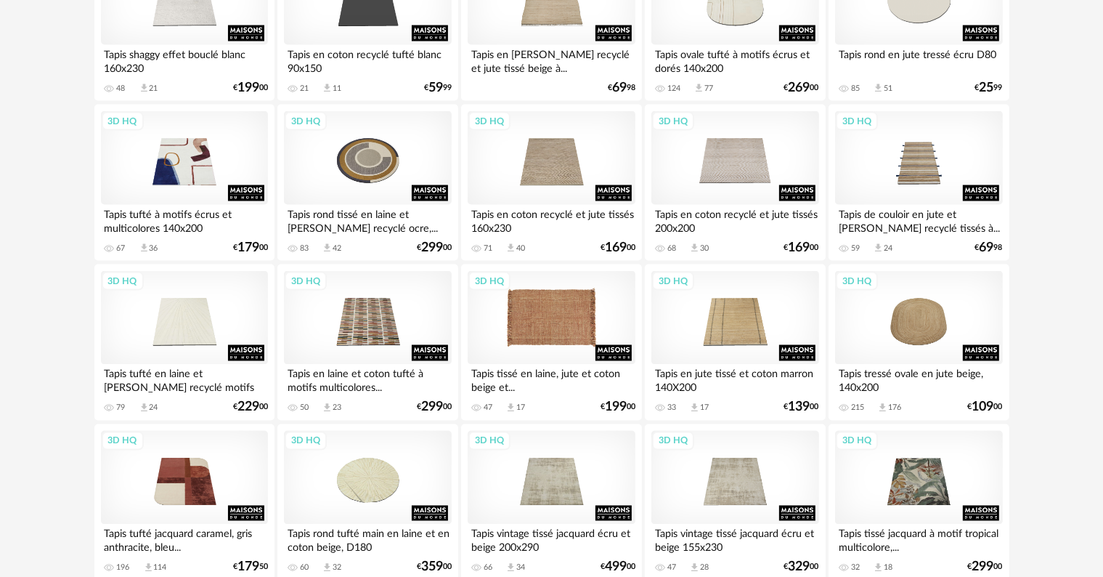
click at [532, 322] on div "3D HQ" at bounding box center [551, 318] width 167 height 94
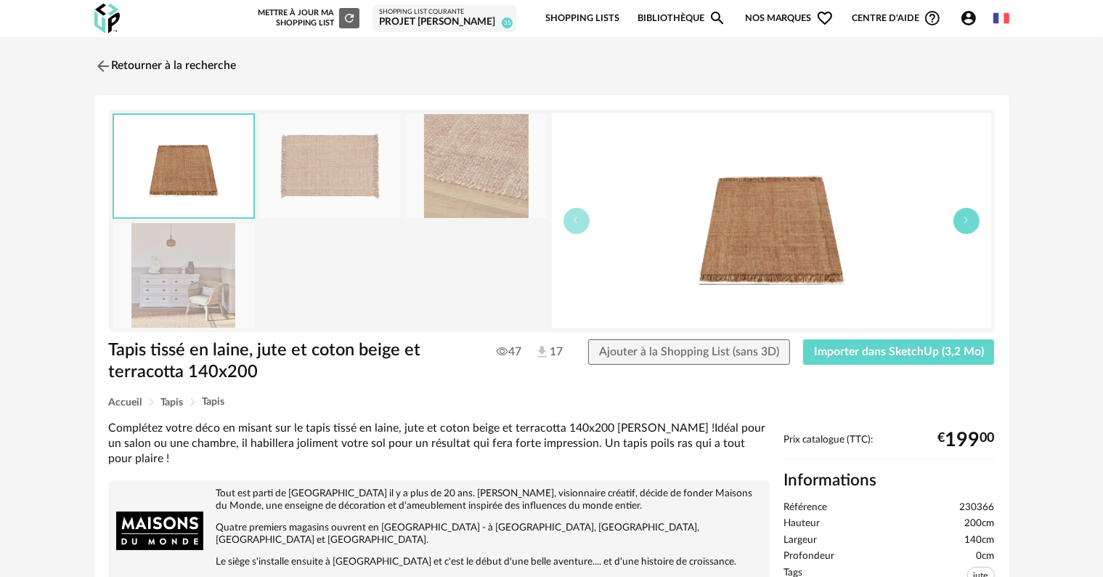
click at [968, 216] on icon "button" at bounding box center [966, 220] width 9 height 9
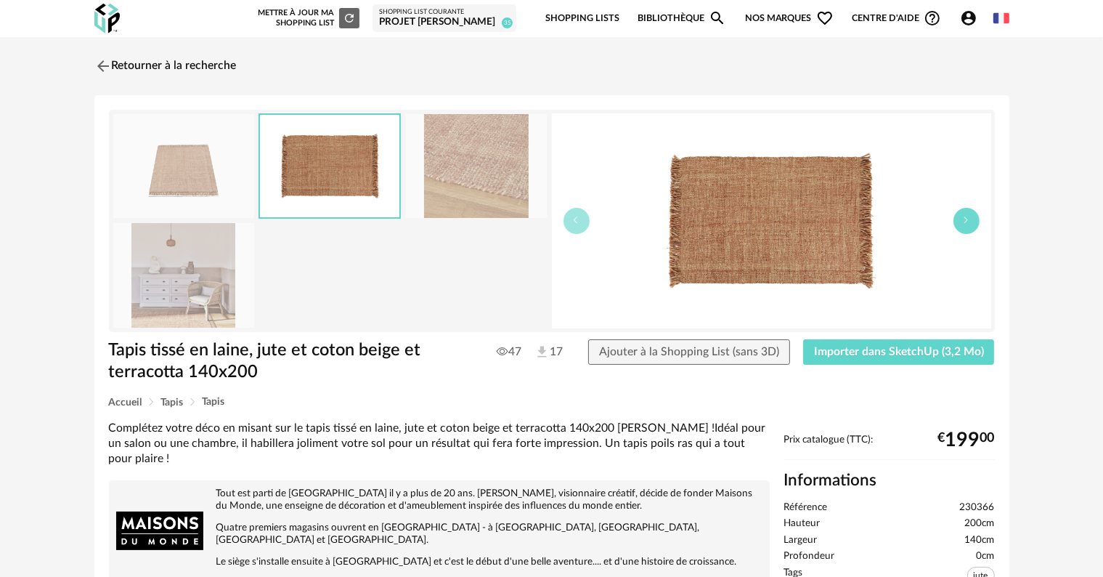
click at [967, 216] on icon "button" at bounding box center [966, 220] width 9 height 9
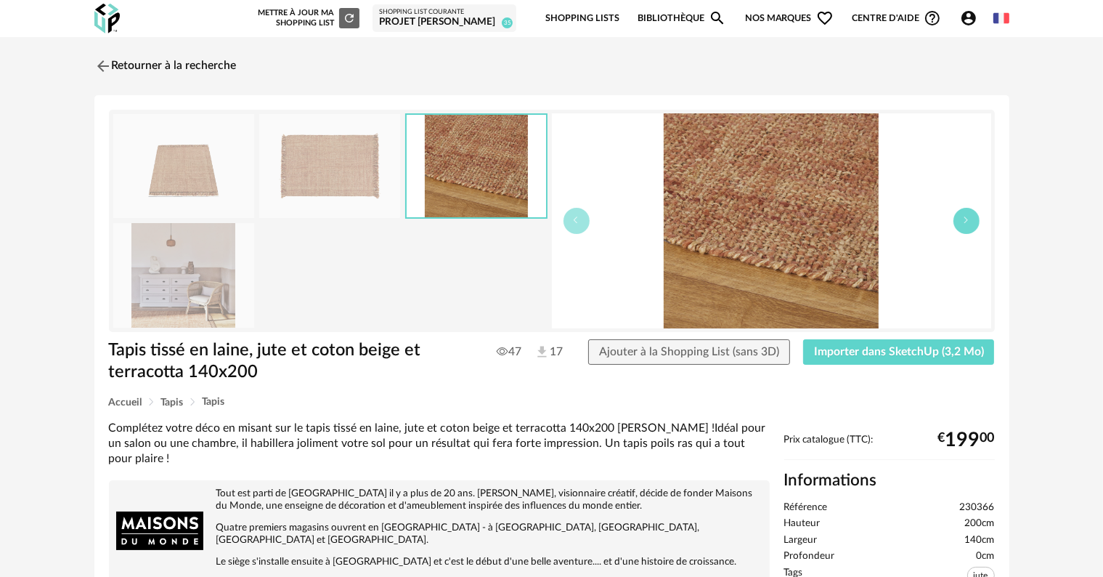
click at [967, 216] on icon "button" at bounding box center [966, 220] width 9 height 9
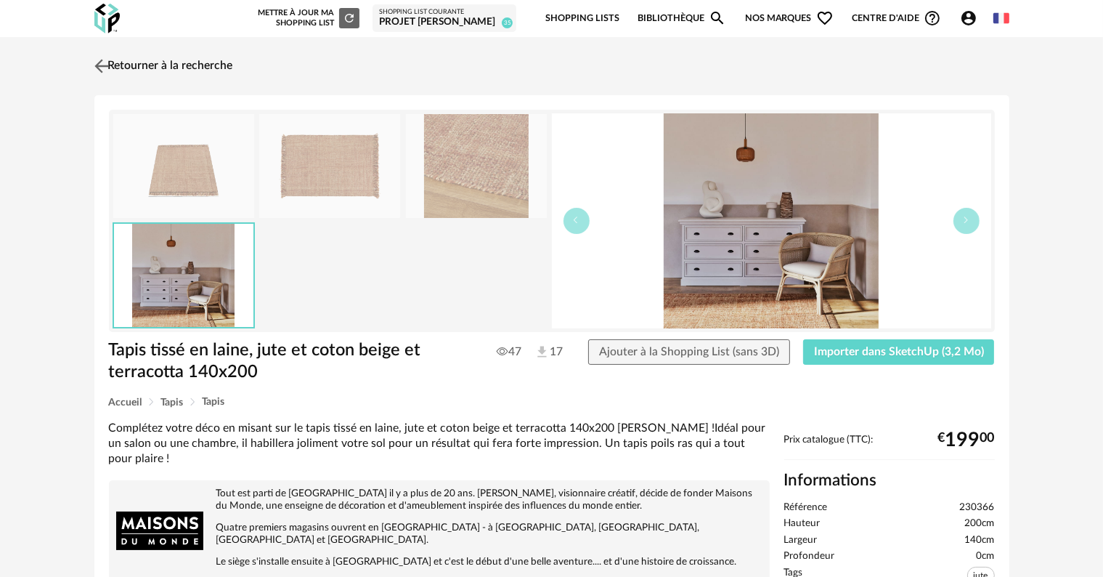
click at [135, 69] on link "Retourner à la recherche" at bounding box center [162, 66] width 142 height 32
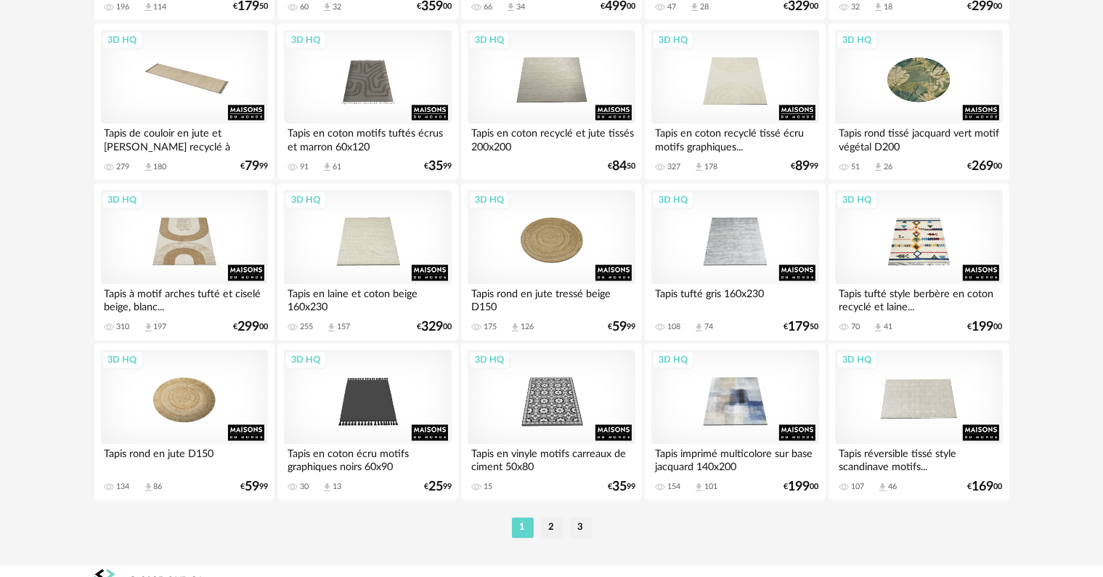
scroll to position [2995, 0]
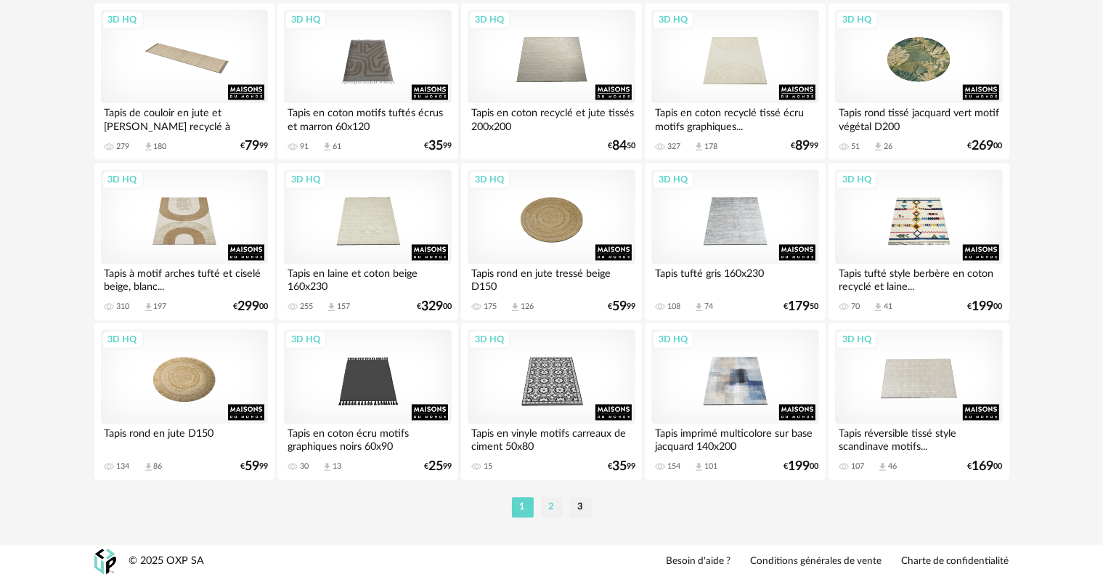
click at [553, 511] on li "2" at bounding box center [552, 507] width 22 height 20
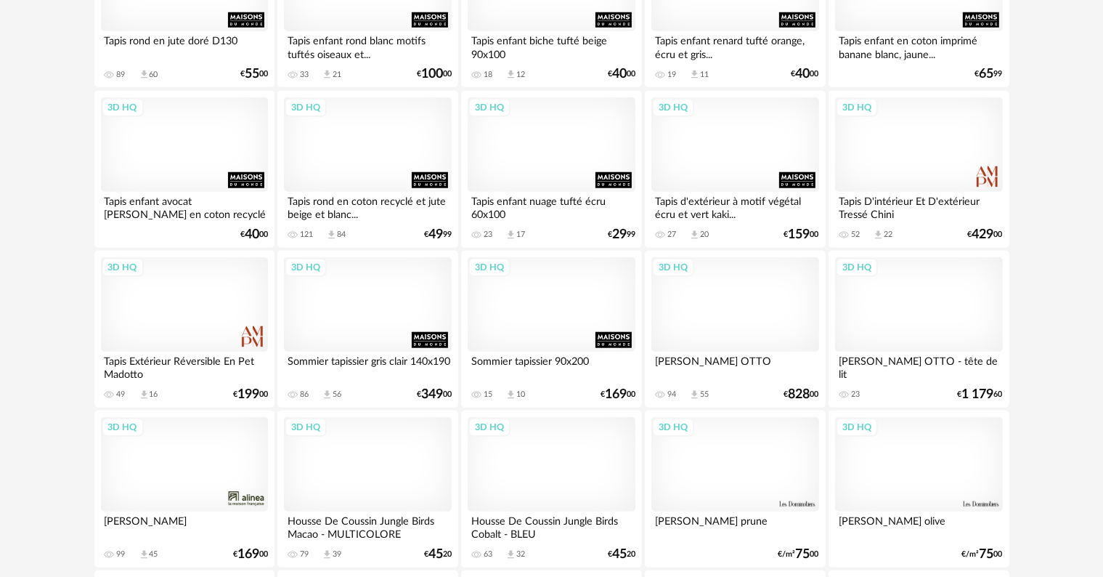
scroll to position [1253, 0]
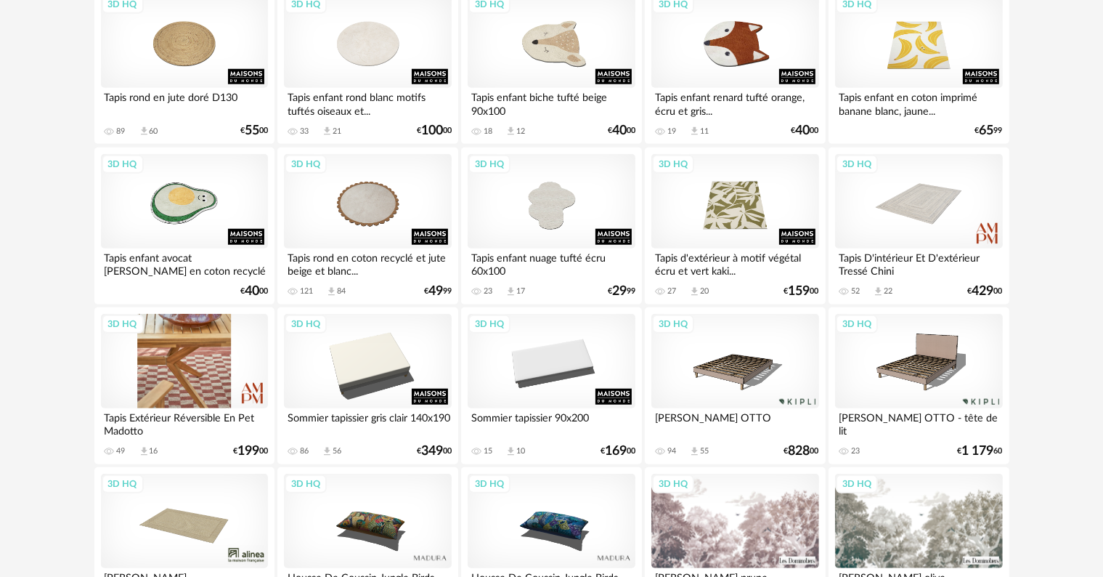
click at [204, 372] on div "3D HQ" at bounding box center [184, 361] width 167 height 94
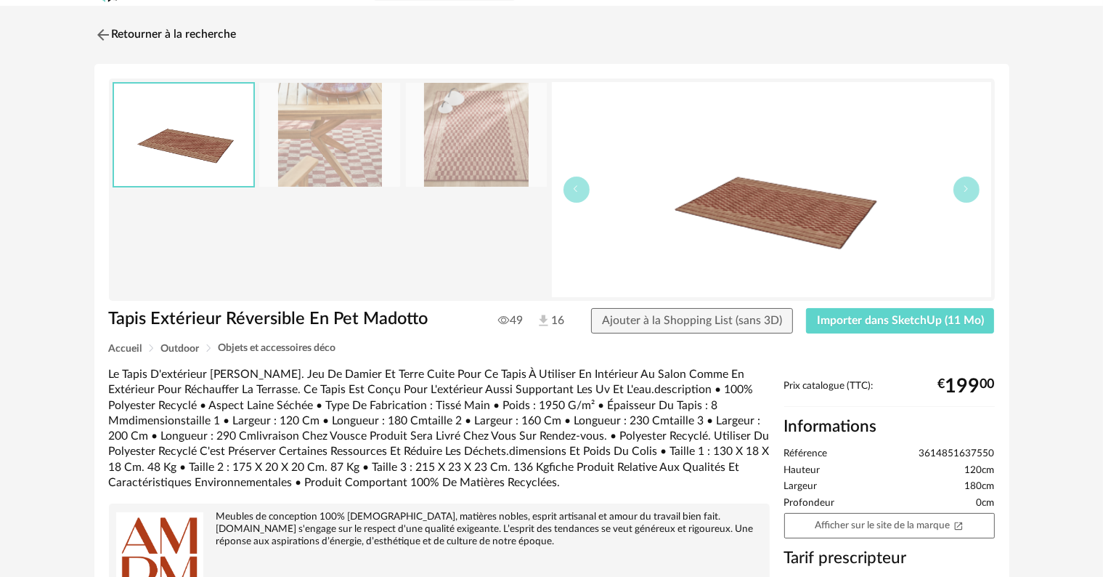
scroll to position [73, 0]
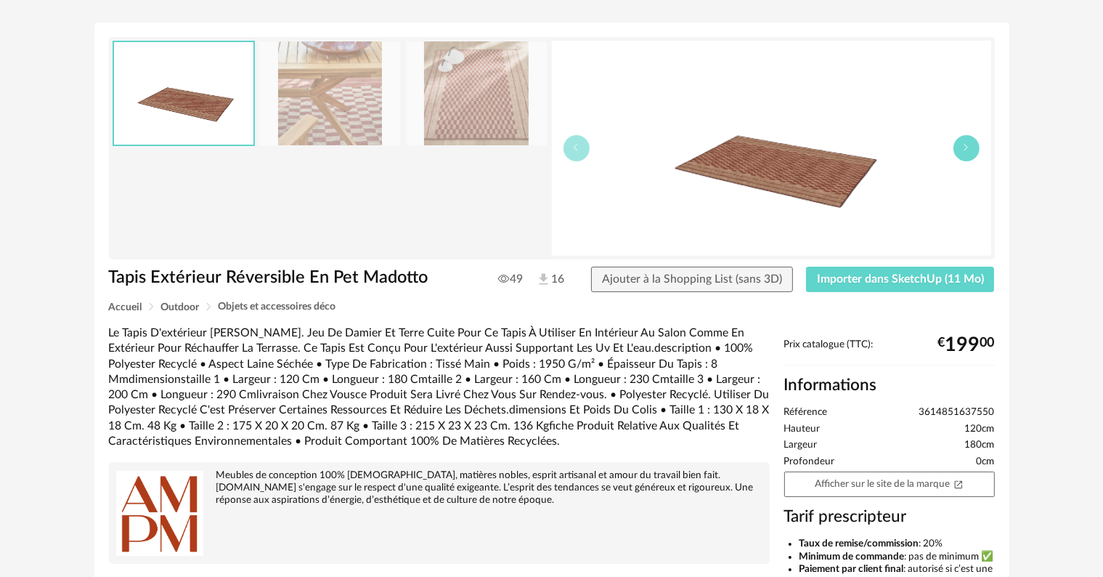
click at [963, 151] on button "button" at bounding box center [966, 148] width 26 height 26
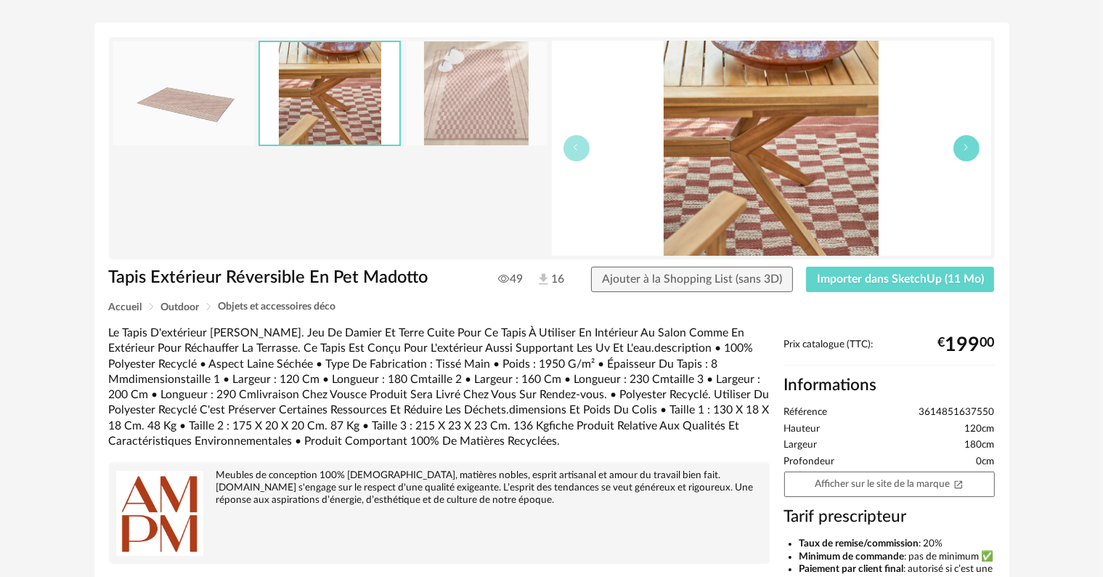
click at [963, 151] on button "button" at bounding box center [966, 148] width 26 height 26
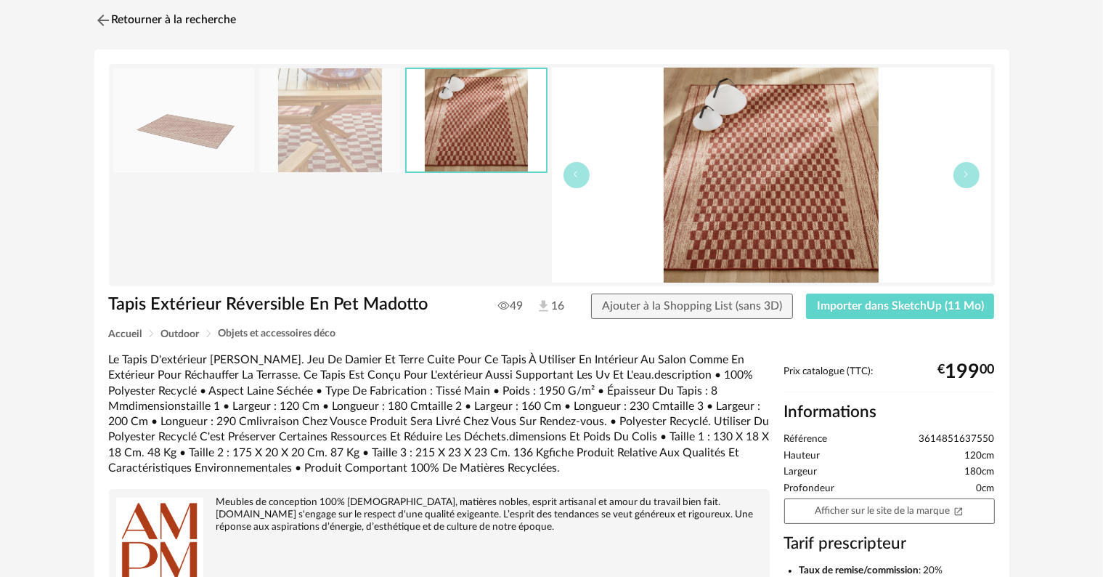
scroll to position [0, 0]
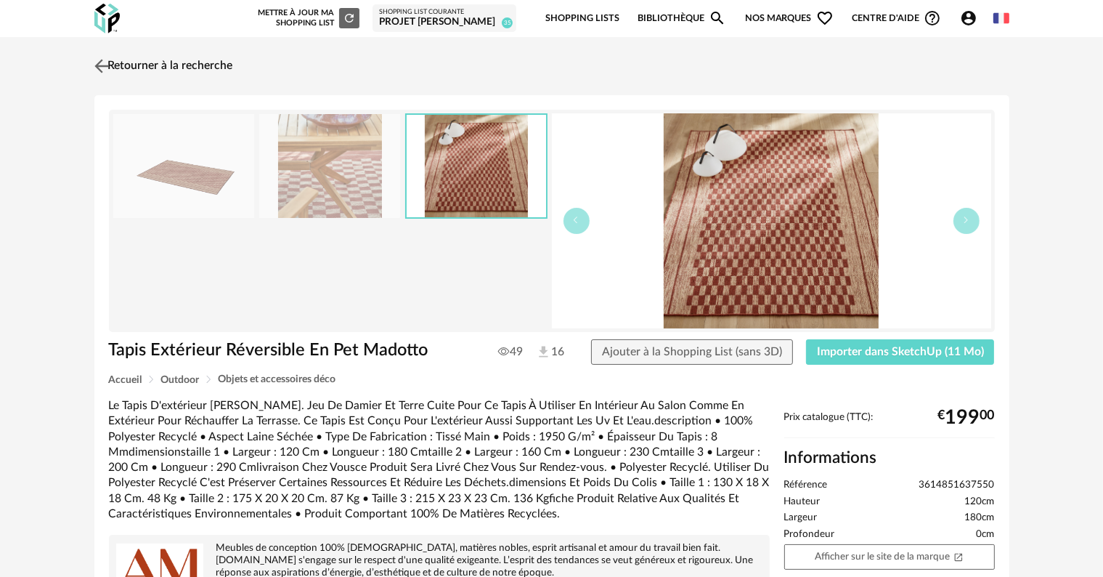
click at [185, 62] on link "Retourner à la recherche" at bounding box center [162, 66] width 142 height 32
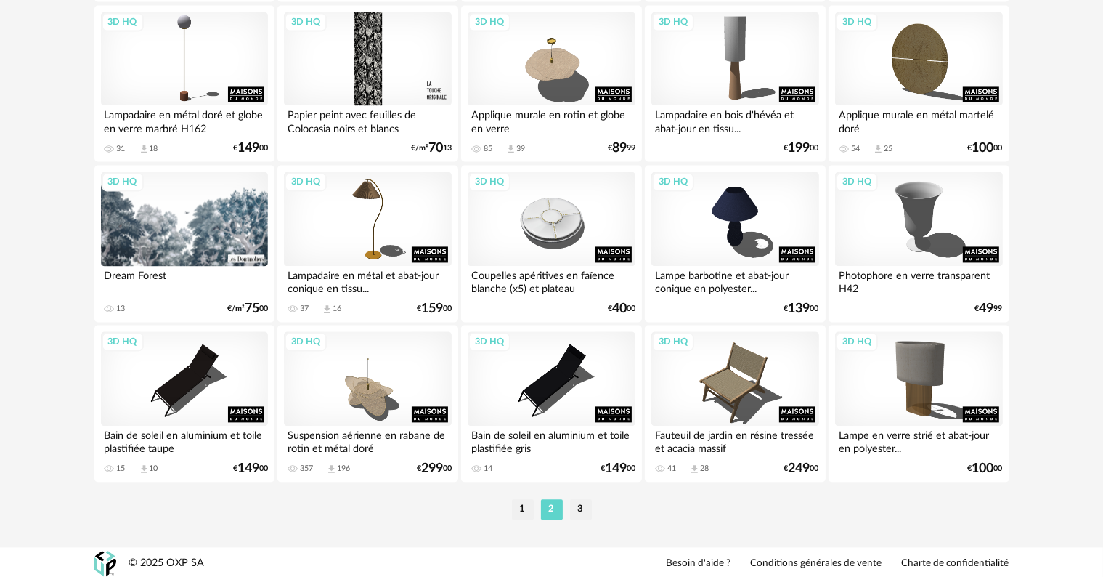
scroll to position [2995, 0]
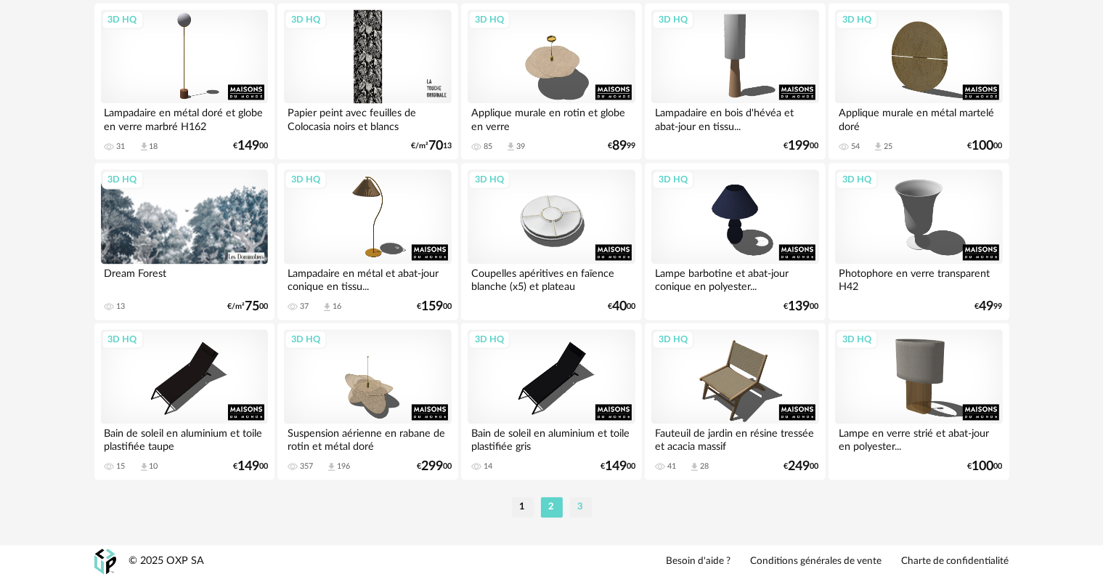
click at [577, 513] on li "3" at bounding box center [581, 507] width 22 height 20
